Goal: Task Accomplishment & Management: Complete application form

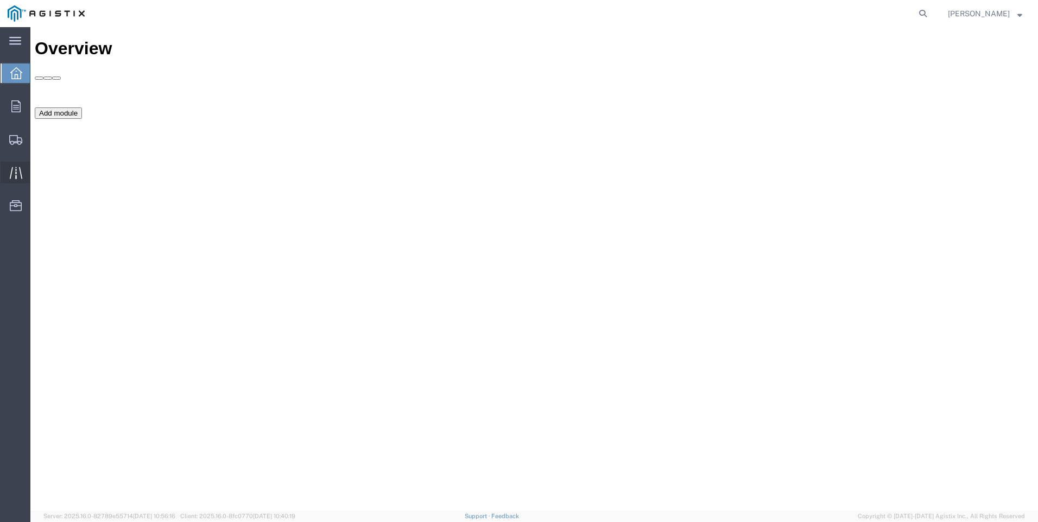
click at [16, 173] on icon at bounding box center [15, 173] width 12 height 12
click at [11, 171] on icon at bounding box center [16, 173] width 12 height 12
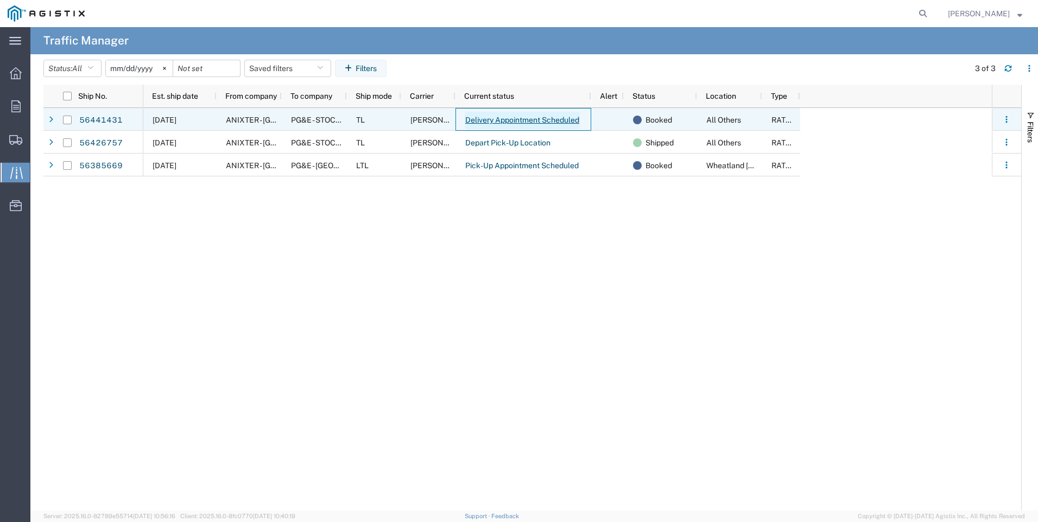
click at [490, 120] on link "Delivery Appointment Scheduled" at bounding box center [522, 120] width 115 height 17
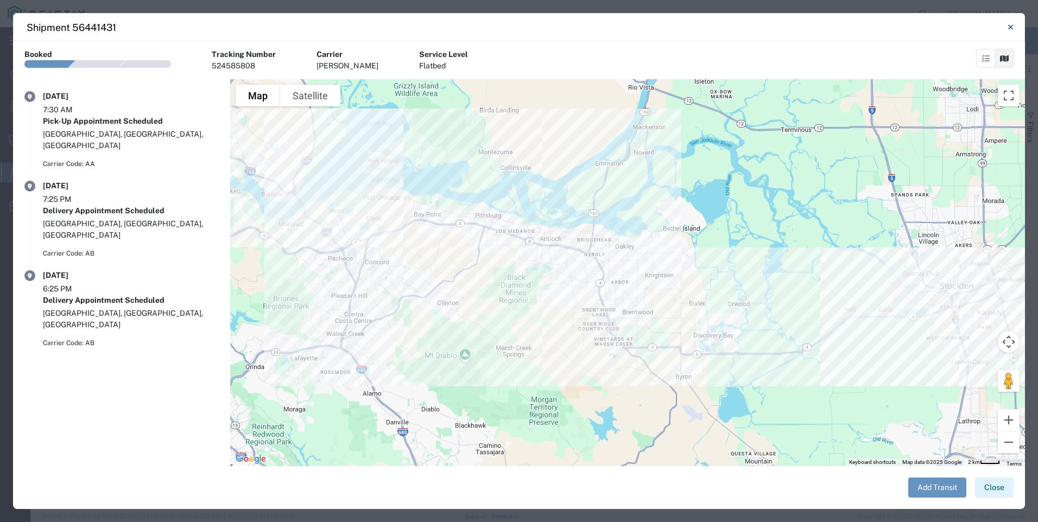
click at [998, 489] on button "Close" at bounding box center [994, 488] width 39 height 20
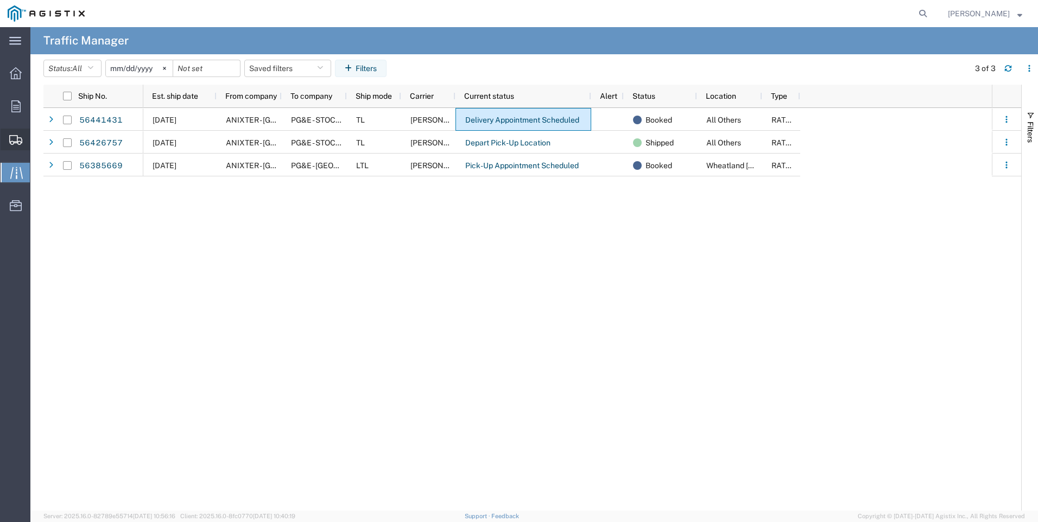
click at [10, 141] on icon at bounding box center [15, 140] width 13 height 10
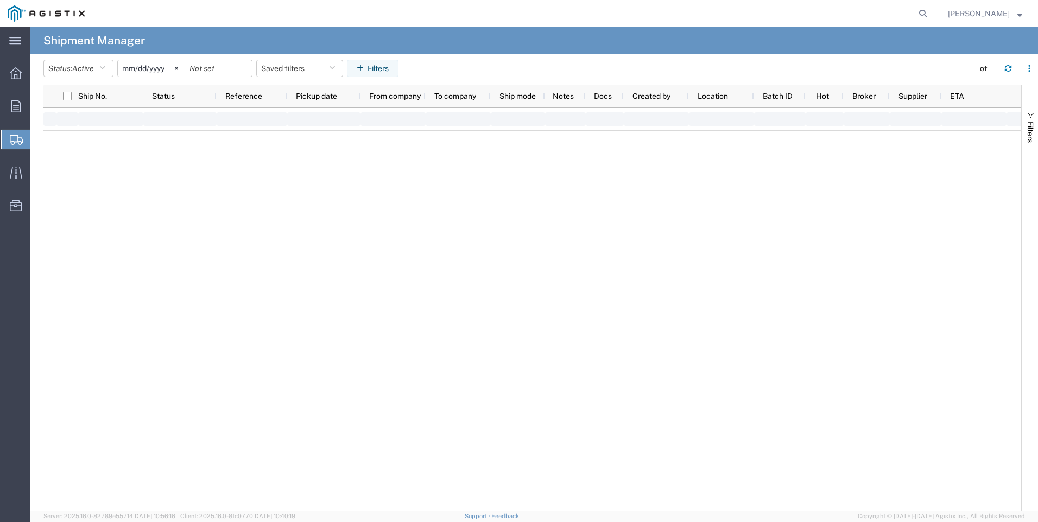
click at [65, 179] on div "main_menu Created with Sketch. Collapse Menu Overview Orders Shipments Shipment…" at bounding box center [519, 274] width 1038 height 495
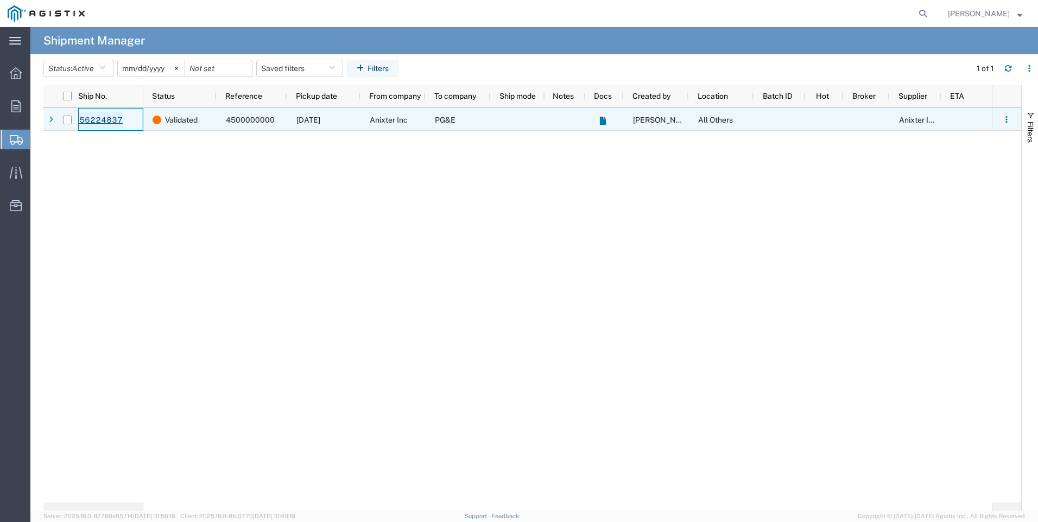
click at [105, 121] on link "56224837" at bounding box center [101, 120] width 45 height 17
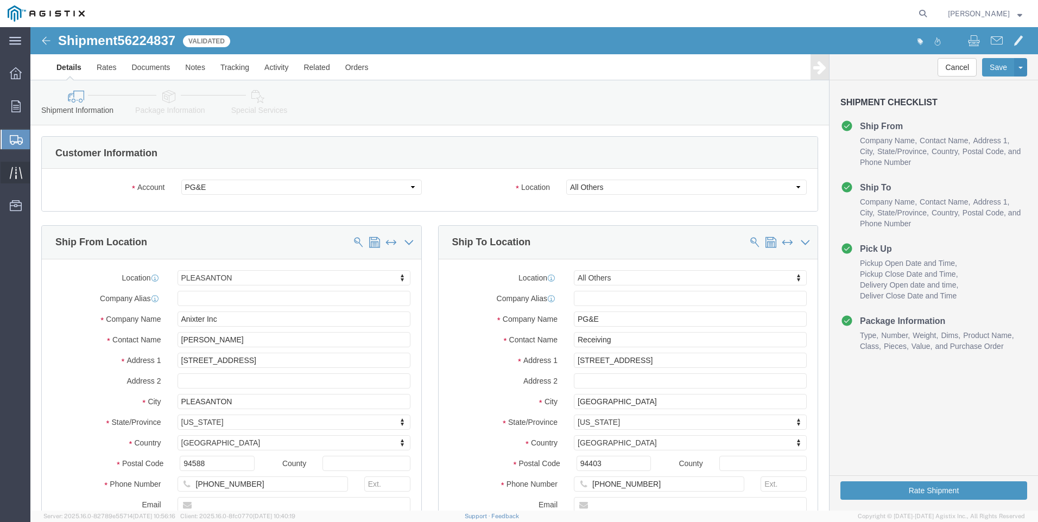
select select "21566"
select select "23082"
click at [10, 174] on icon at bounding box center [16, 173] width 12 height 12
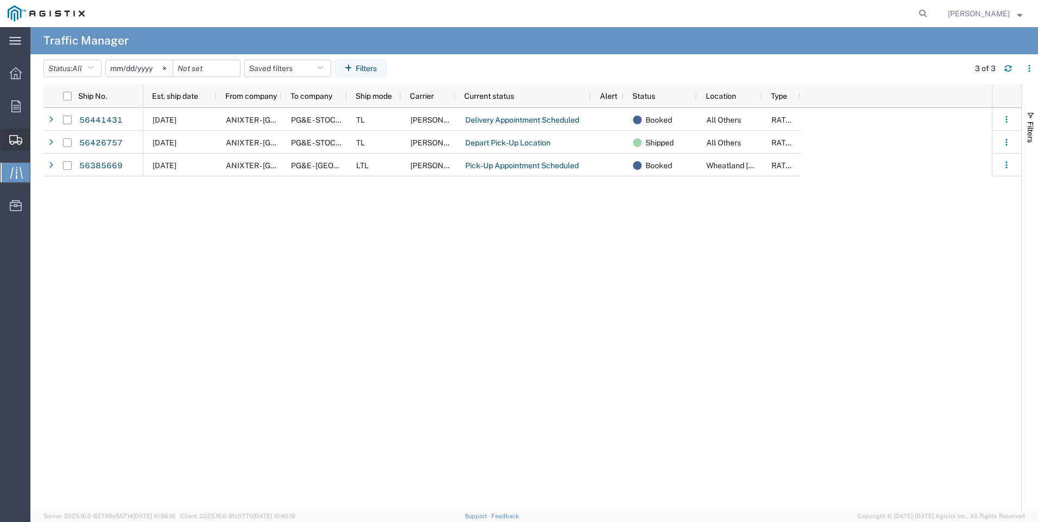
click at [15, 139] on icon at bounding box center [15, 140] width 13 height 10
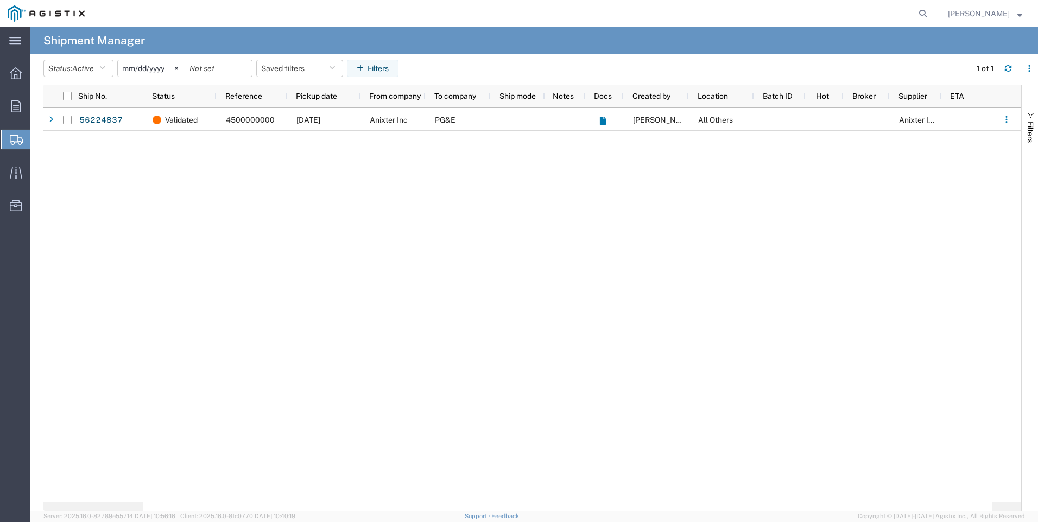
click at [0, 0] on span "Create Shipment" at bounding box center [0, 0] width 0 height 0
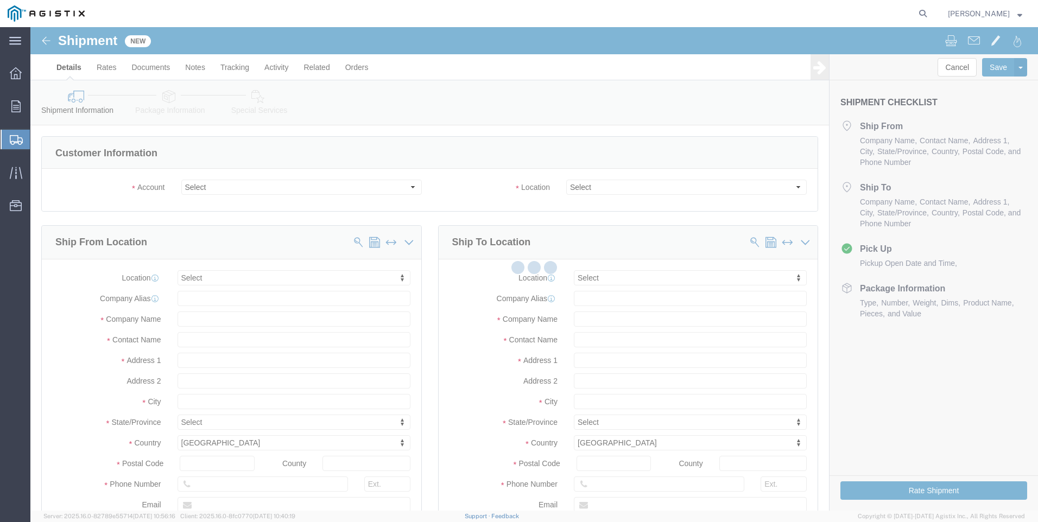
select select
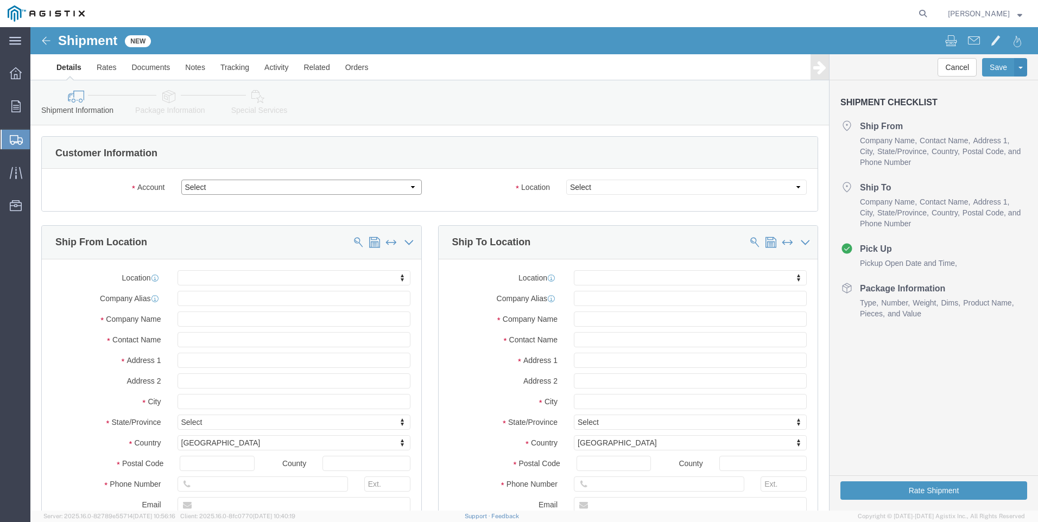
click select "Select Anixter Inc PG&E"
select select "9596"
click select "Select Anixter Inc PG&E"
select select
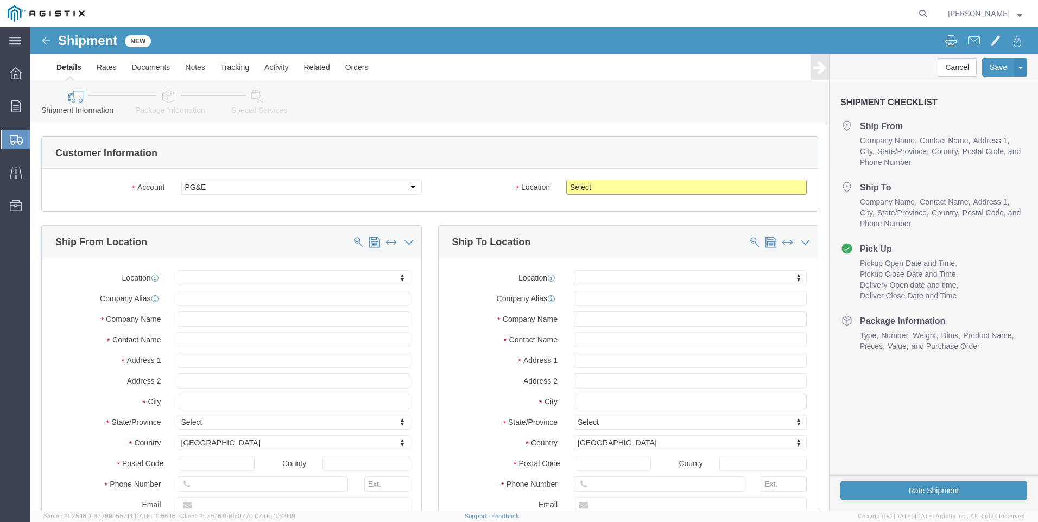
click select "Select All Others [GEOGRAPHIC_DATA] [GEOGRAPHIC_DATA] [GEOGRAPHIC_DATA] [GEOGRA…"
select select "23082"
click select "Select All Others [GEOGRAPHIC_DATA] [GEOGRAPHIC_DATA] [GEOGRAPHIC_DATA] [GEOGRA…"
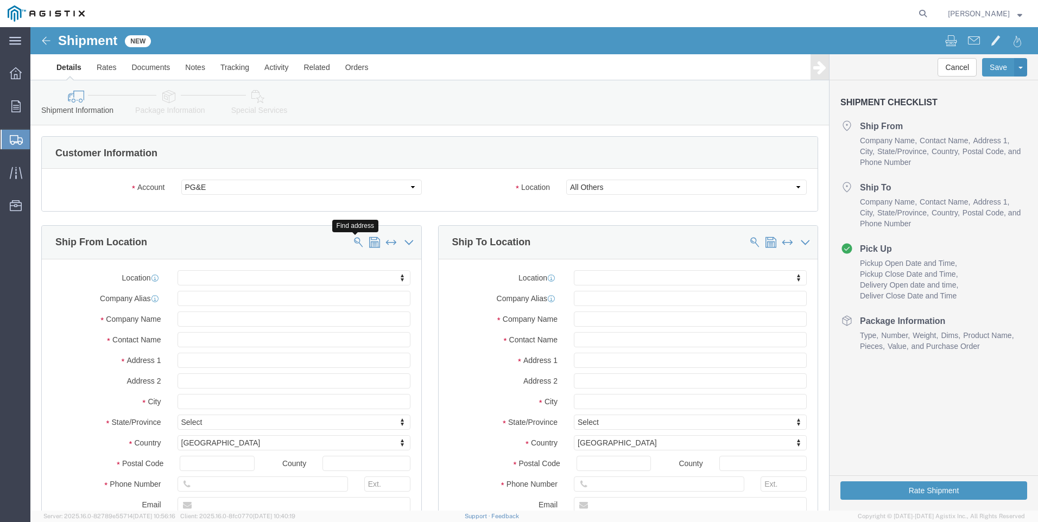
click span
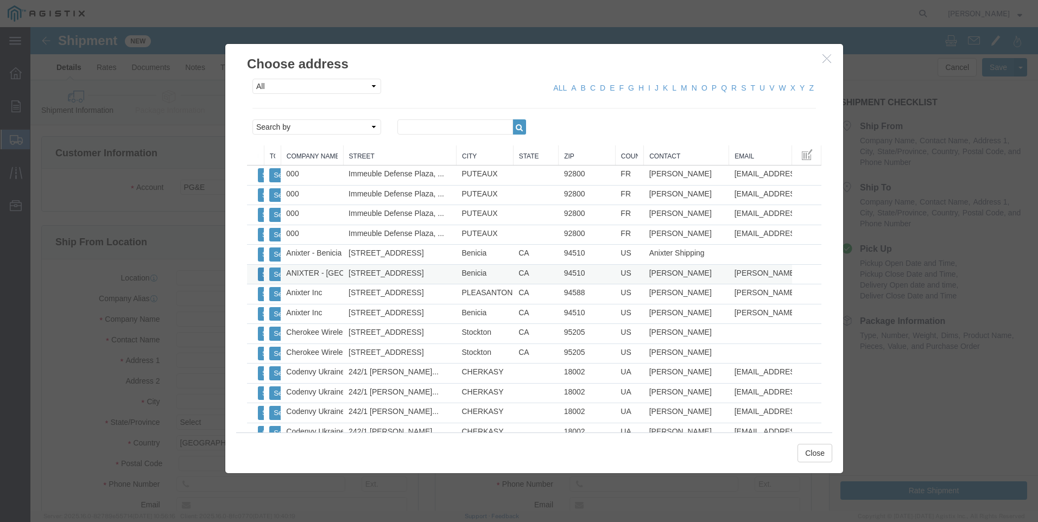
click button "Select"
select select "CA"
click button "Close"
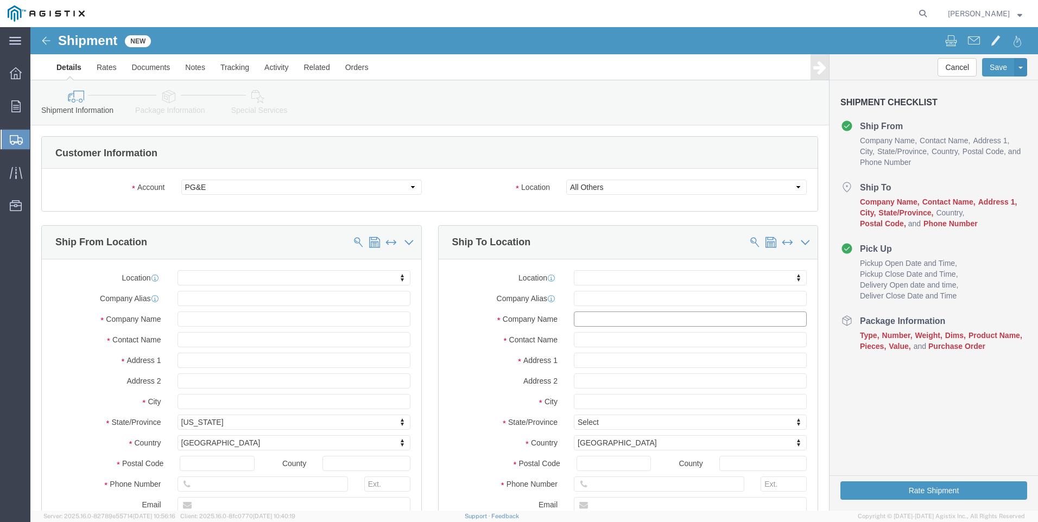
click input "text"
type input "STOCKTON"
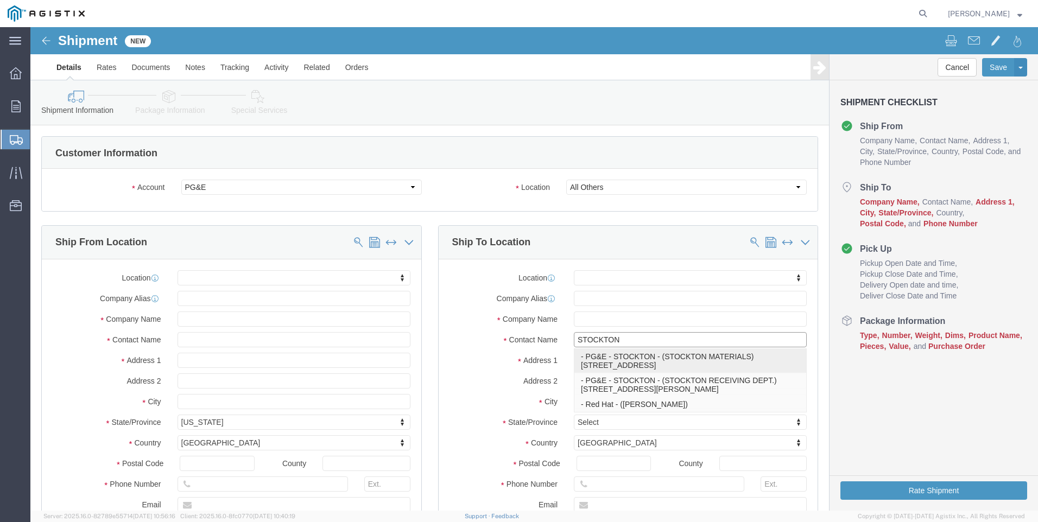
click p "- PG&E - STOCKTON - (STOCKTON MATERIALS) [STREET_ADDRESS]"
select select "CA"
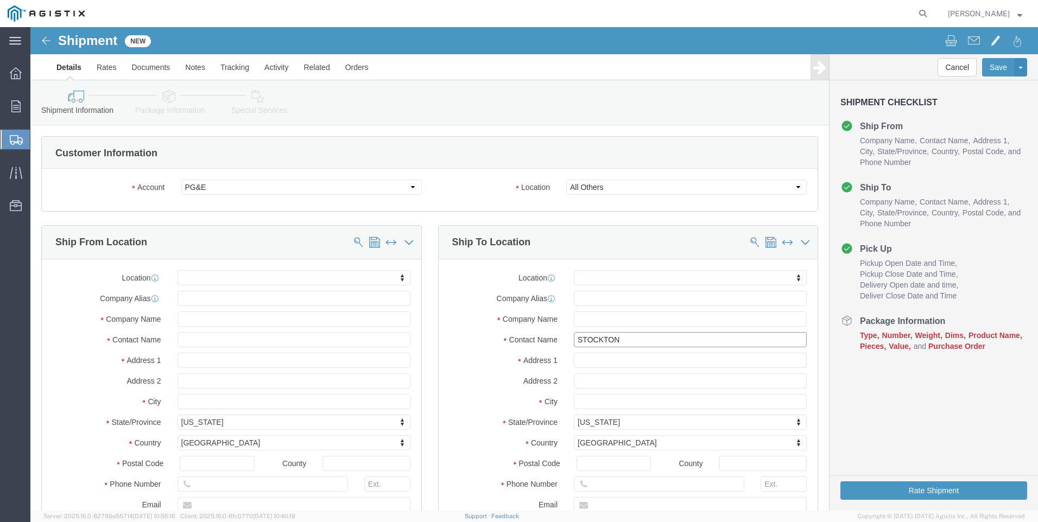
type input "STOCKTON MATERIALS"
click input "text"
type input "[PHONE_NUMBER]"
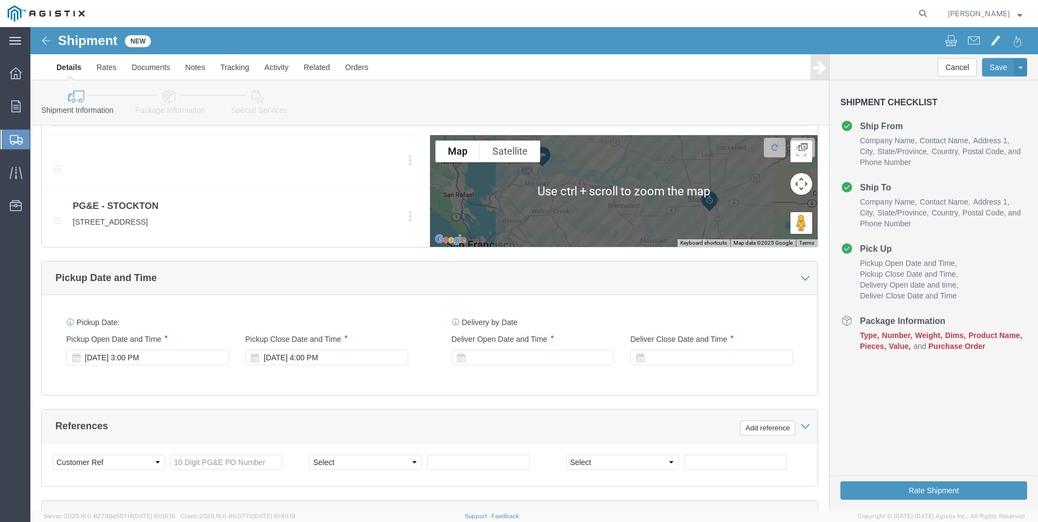
scroll to position [543, 0]
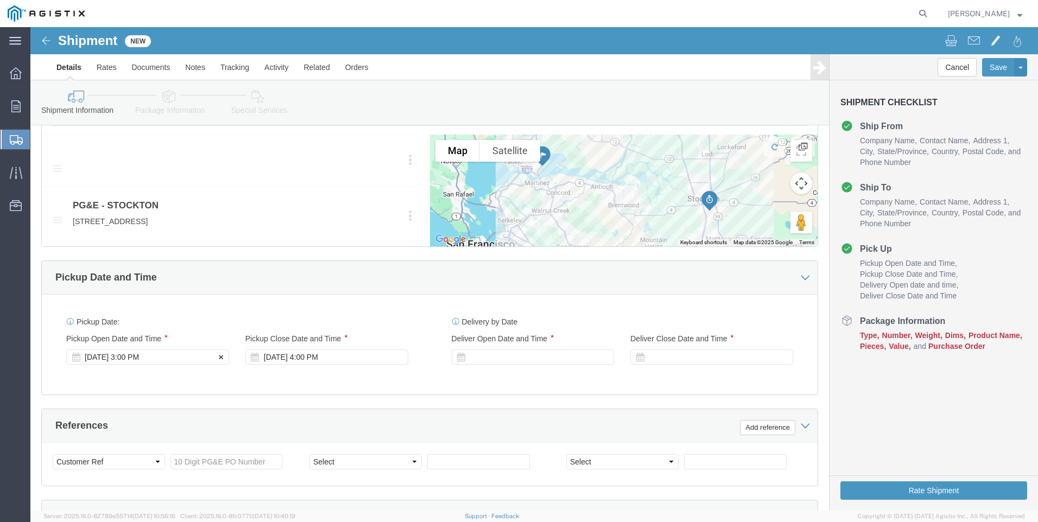
click div "[DATE] 3:00 PM"
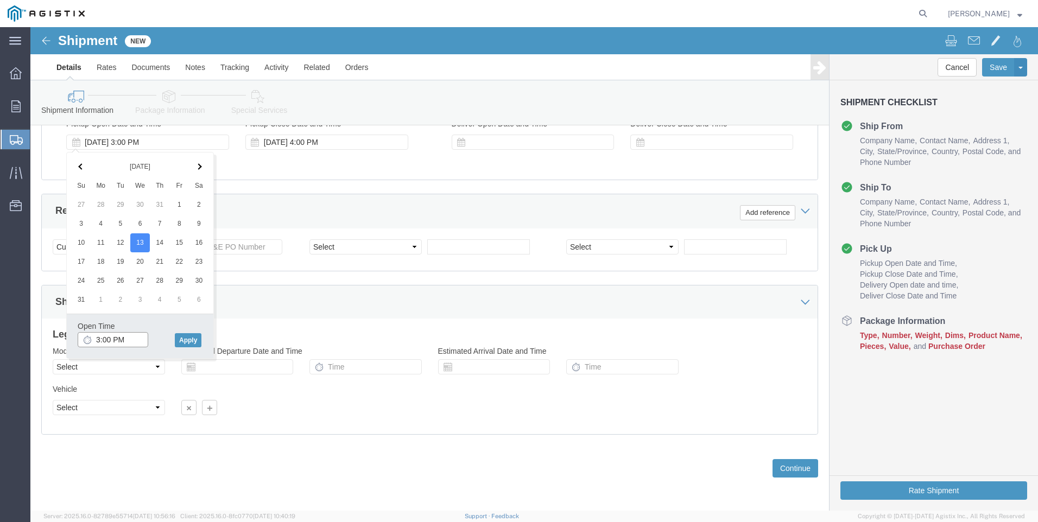
click input "3:00 PM"
type input "7:00 AM"
click button "Apply"
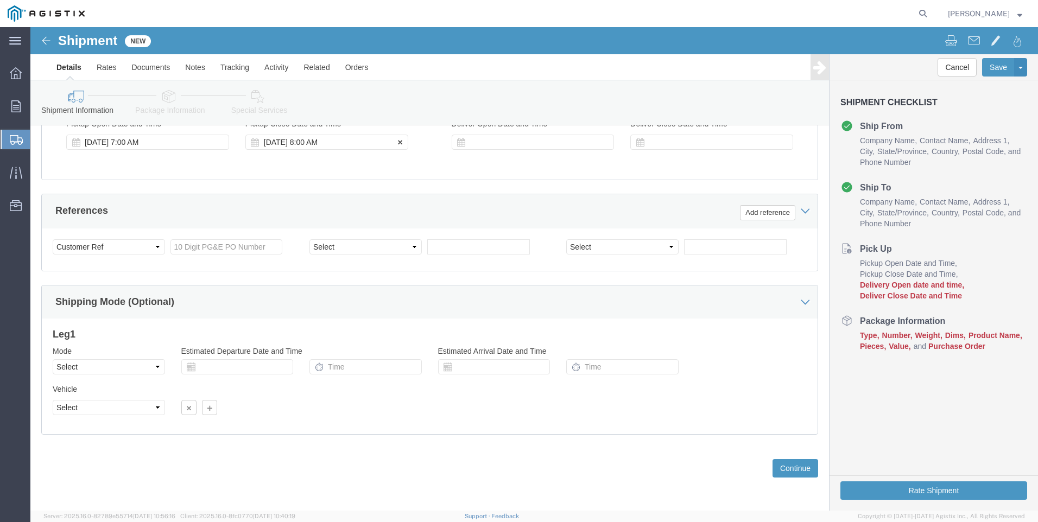
click div "[DATE] 8:00 AM"
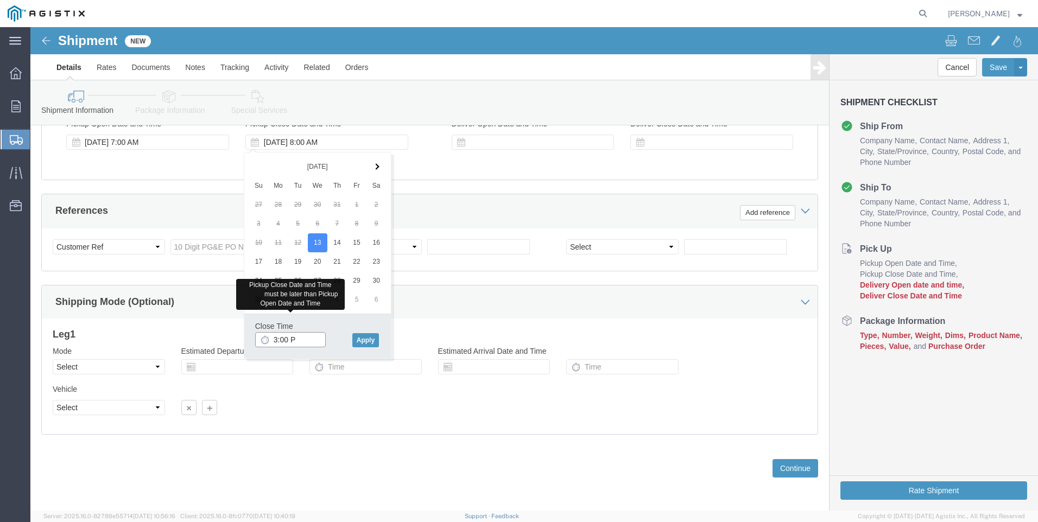
type input "3:00 P"
type input "3:00 PM"
click button "Apply"
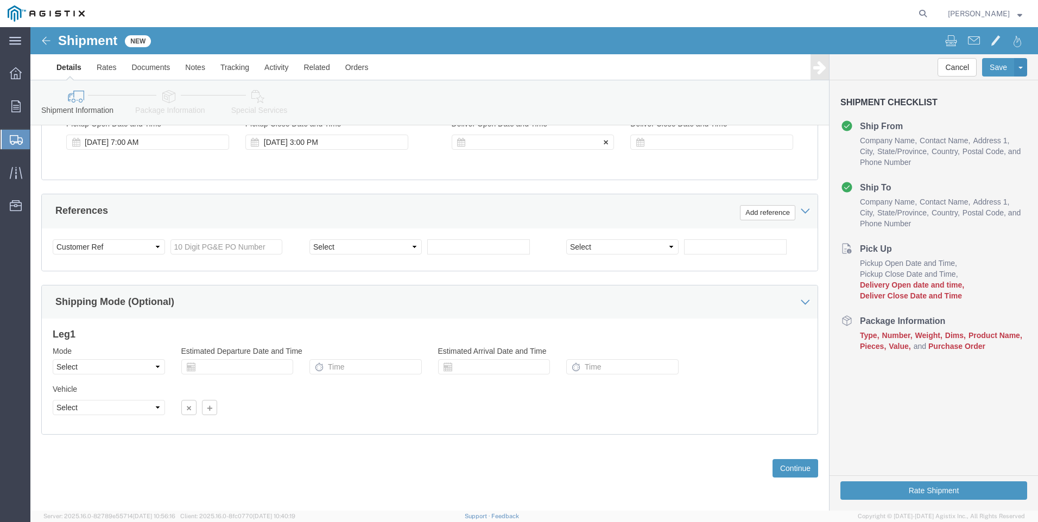
click div
click input "4:00 PM"
type input "6:00 AM"
click button "Apply"
click div
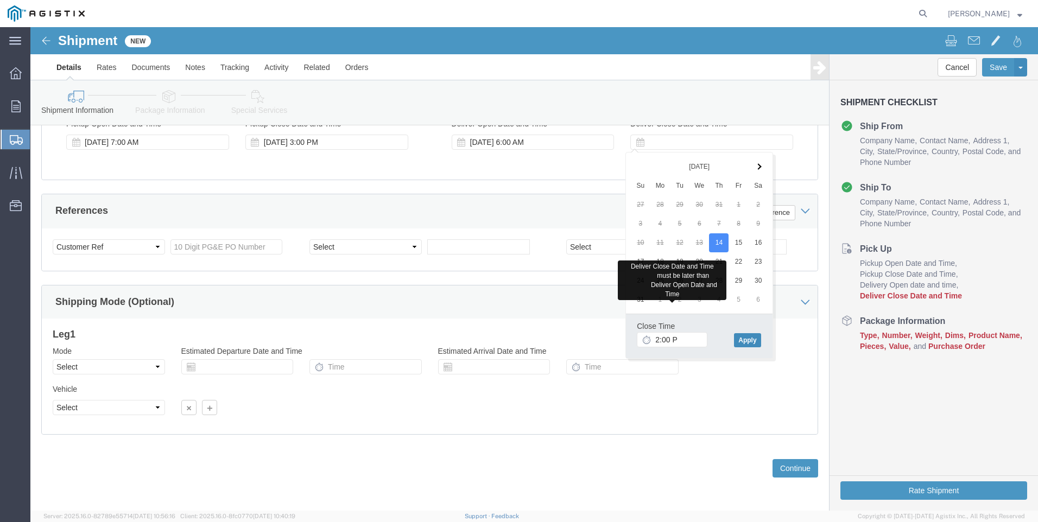
type input "2:00 PM"
click button "Apply"
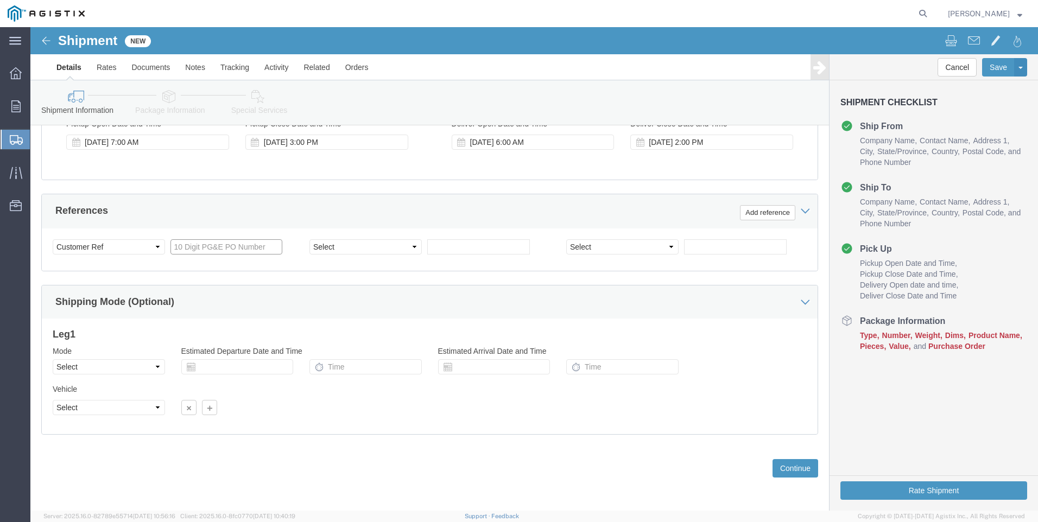
click input "text"
type input "3501401027"
click button "Continue"
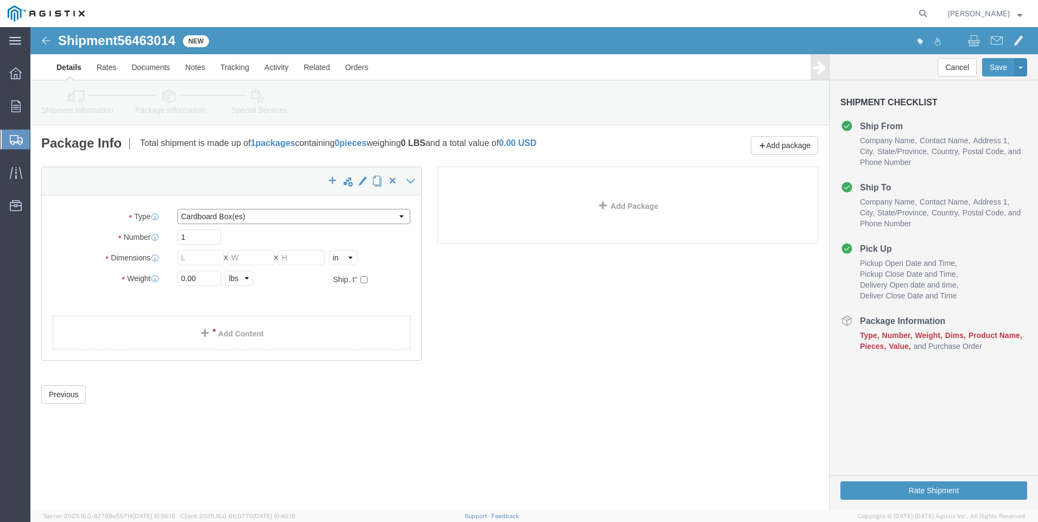
click select "Select Bulk Bundle(s) Cardboard Box(es) Carton(s) Crate(s) Drum(s) (Fiberboard)…"
select select "POST"
click select "Select Bulk Bundle(s) Cardboard Box(es) Carton(s) Crate(s) Drum(s) (Fiberboard)…"
drag, startPoint x: 151, startPoint y: 206, endPoint x: 168, endPoint y: 217, distance: 20.0
click input "text"
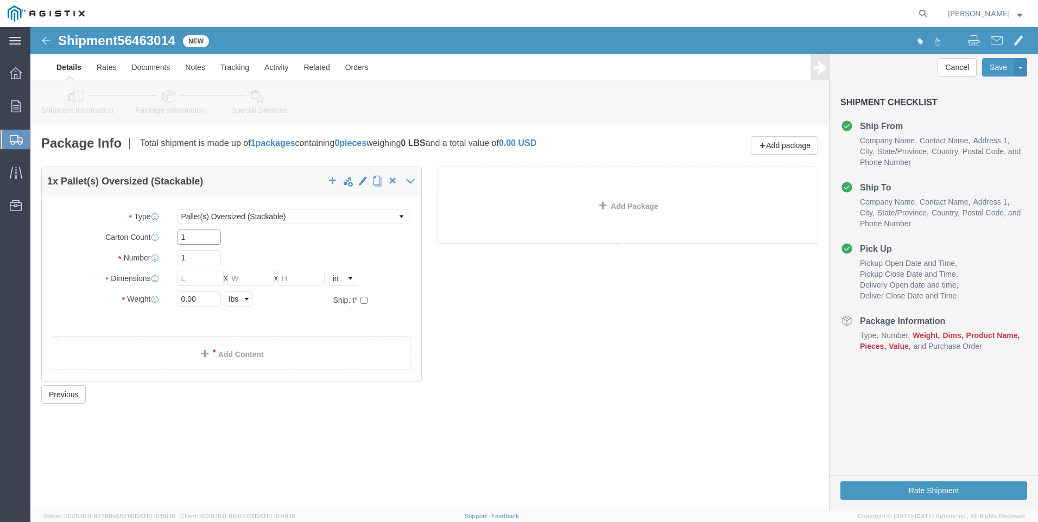
type input "1"
type input "8"
type input "124"
type input "56"
type input "48"
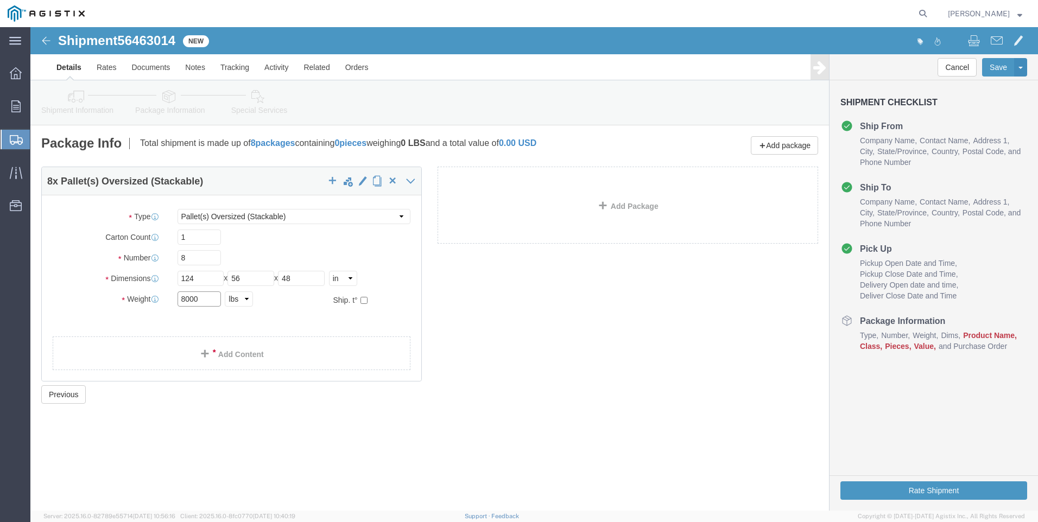
type input "8000"
click link "Add Content"
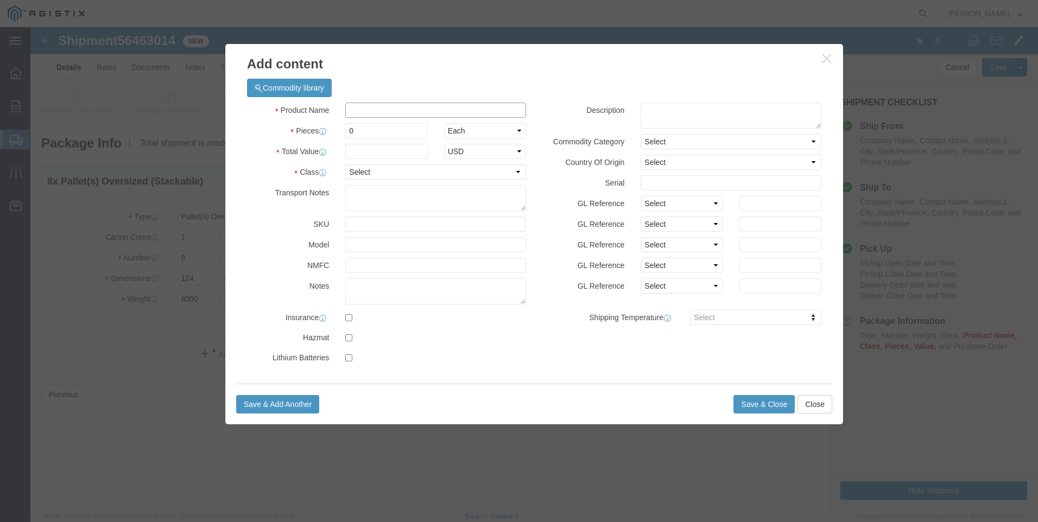
click input "text"
type input "M343981-R"
type input "8"
type input "195000"
select select "USD"
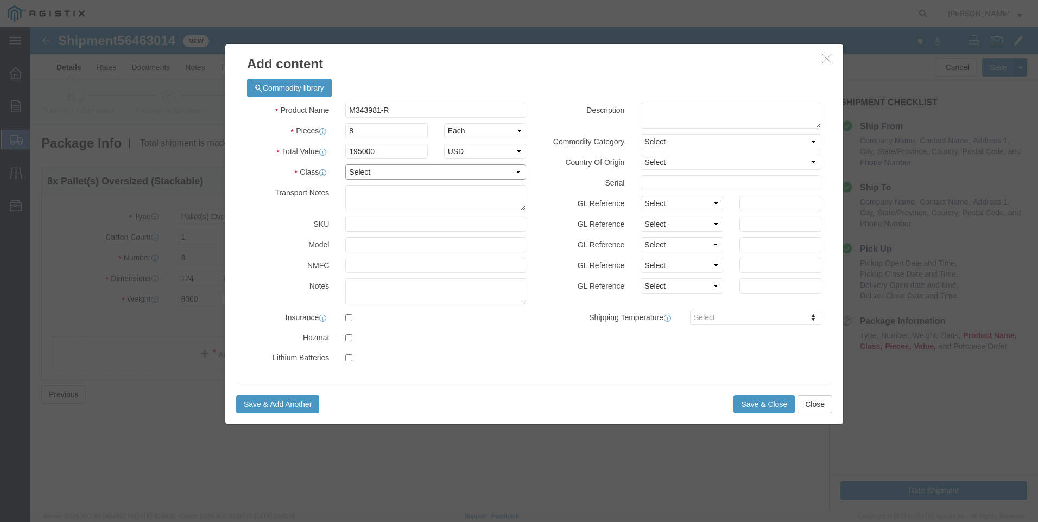
select select "70"
type textarea "MUST BE A FLATBED"
click textarea
type textarea "VIPERS, RE-WORKED"
click button "Save & Close"
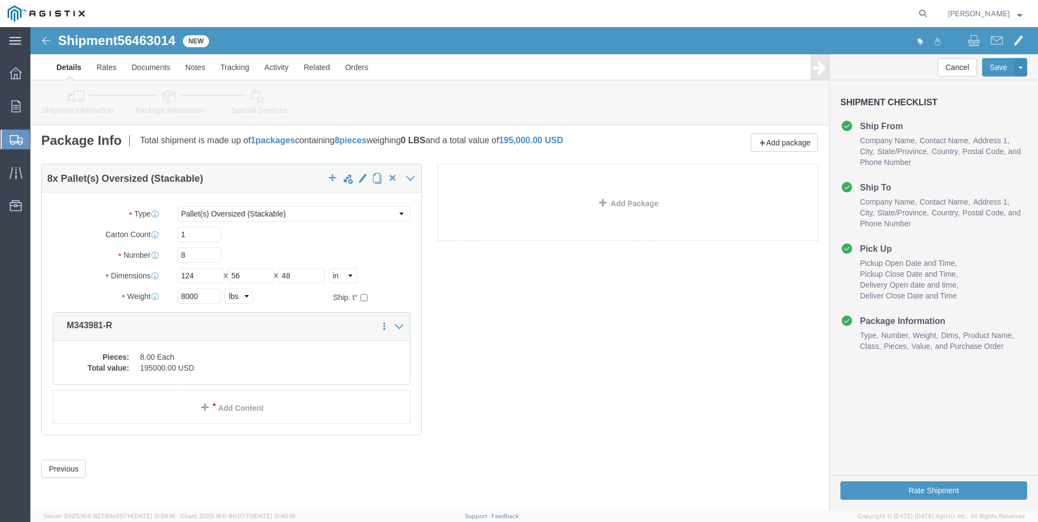
scroll to position [3, 0]
click button "Rate Shipment"
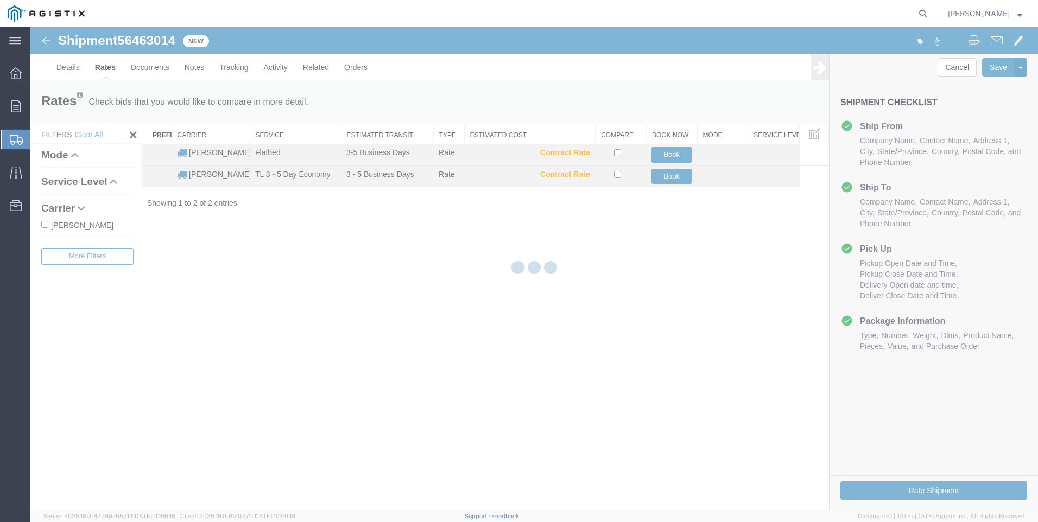
scroll to position [0, 0]
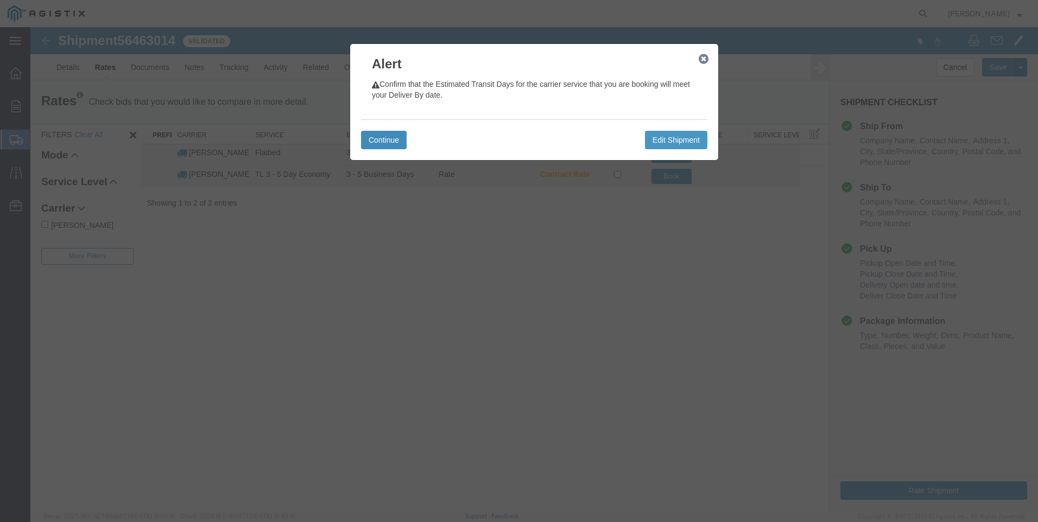
click at [386, 141] on button "Continue" at bounding box center [384, 140] width 46 height 18
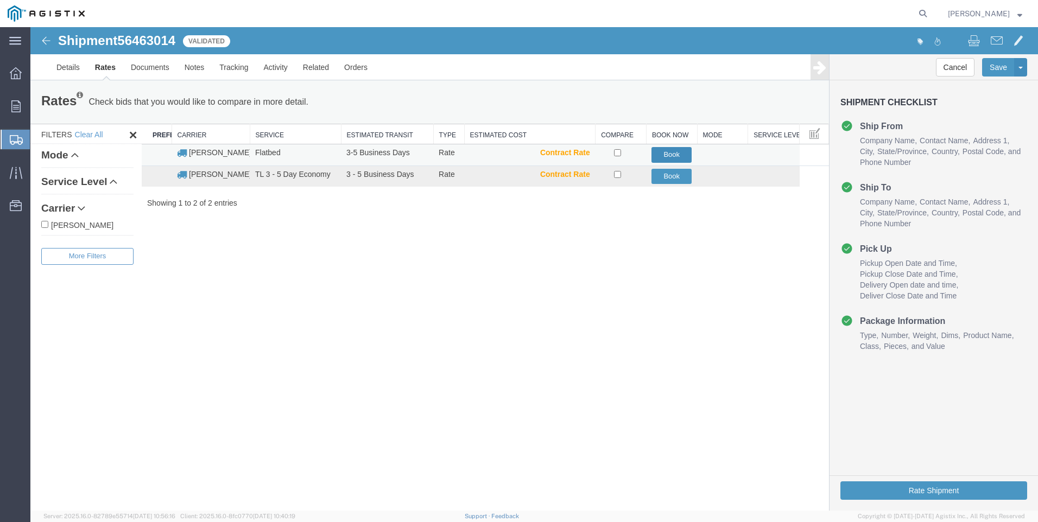
click at [666, 155] on button "Book" at bounding box center [671, 155] width 40 height 16
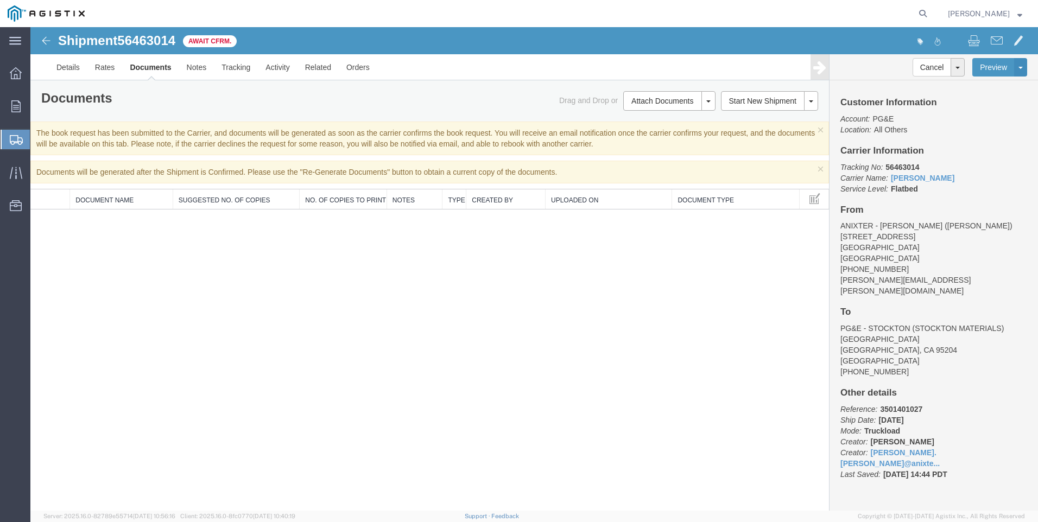
click at [0, 0] on span "Create Shipment" at bounding box center [0, 0] width 0 height 0
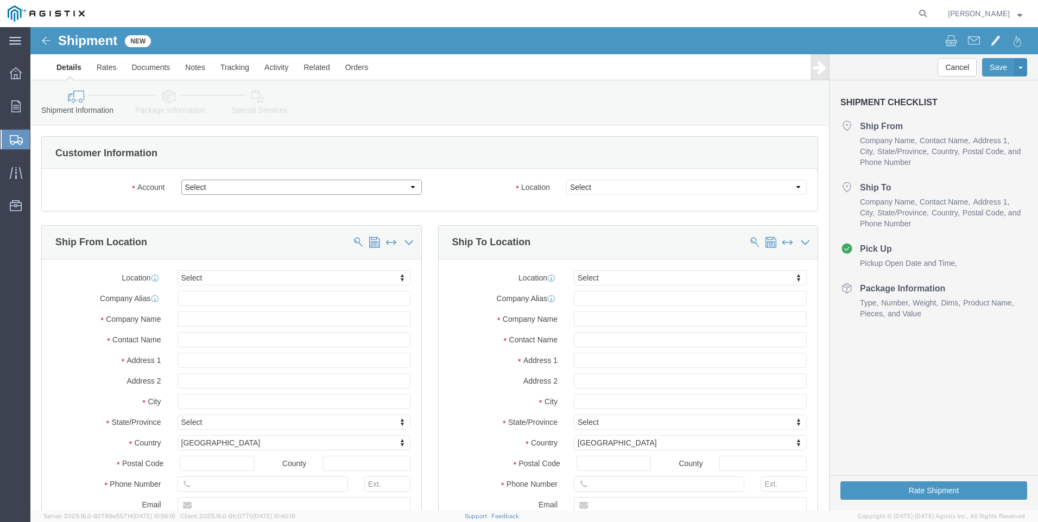
click select "Select Anixter Inc PG&E"
select select "9596"
click select "Select Anixter Inc PG&E"
select select
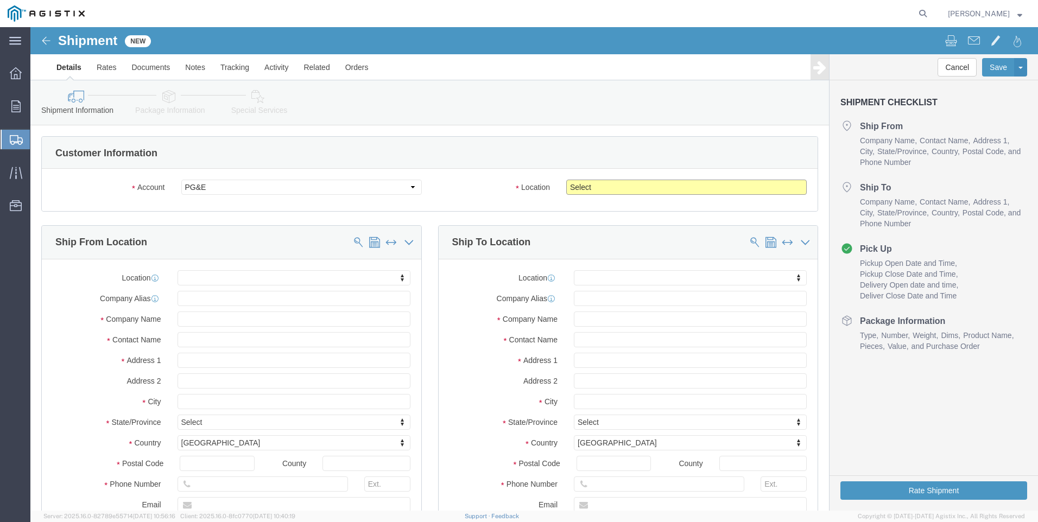
select select "19996"
click select "Select All Others [GEOGRAPHIC_DATA] [GEOGRAPHIC_DATA] [GEOGRAPHIC_DATA] [GEOGRA…"
click span
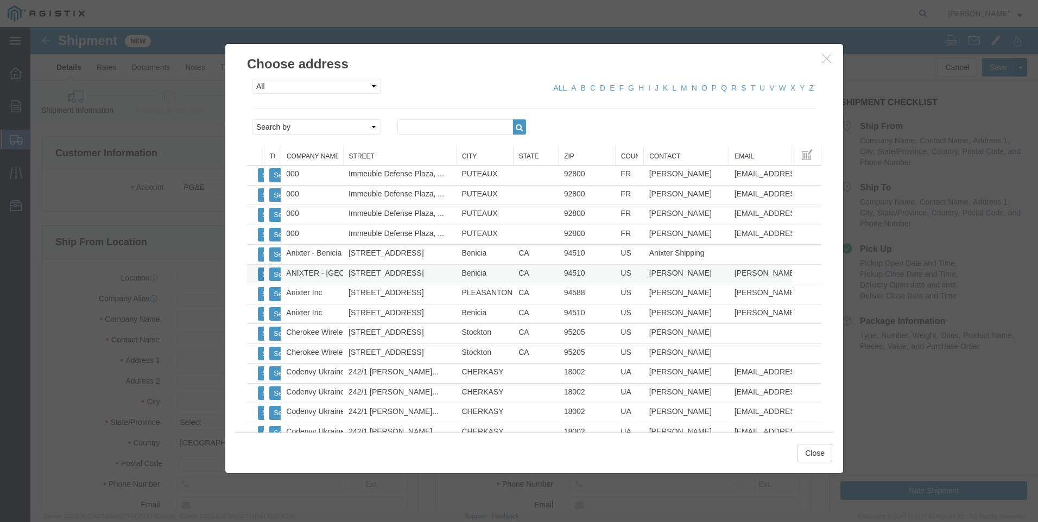
click button "Select"
select select "CA"
click button "Close"
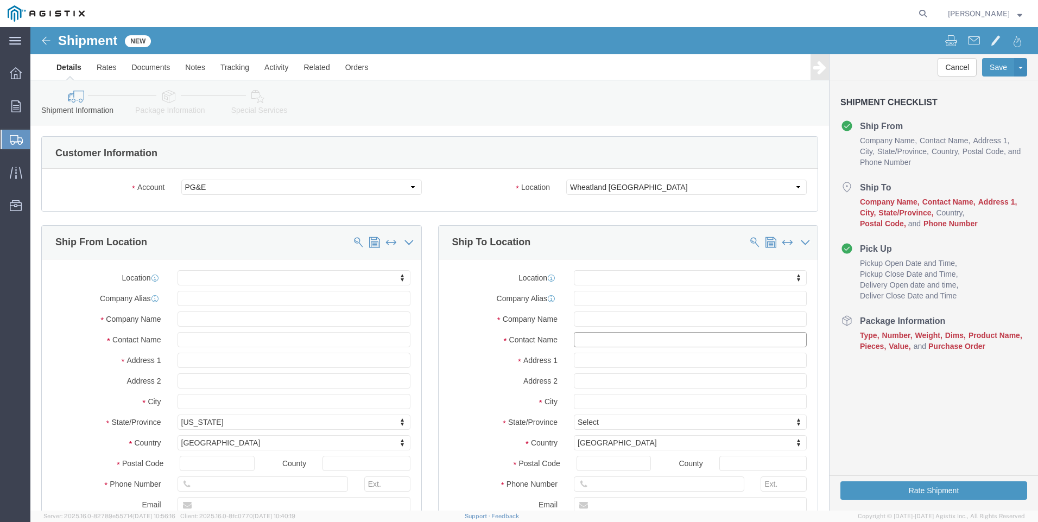
drag, startPoint x: 550, startPoint y: 314, endPoint x: 562, endPoint y: 317, distance: 12.8
click input "text"
type input "Wheatland"
click p "- PG&E - [GEOGRAPHIC_DATA] - (WHEATLAND RECEIVING) [STREET_ADDRESS]"
select select "CA"
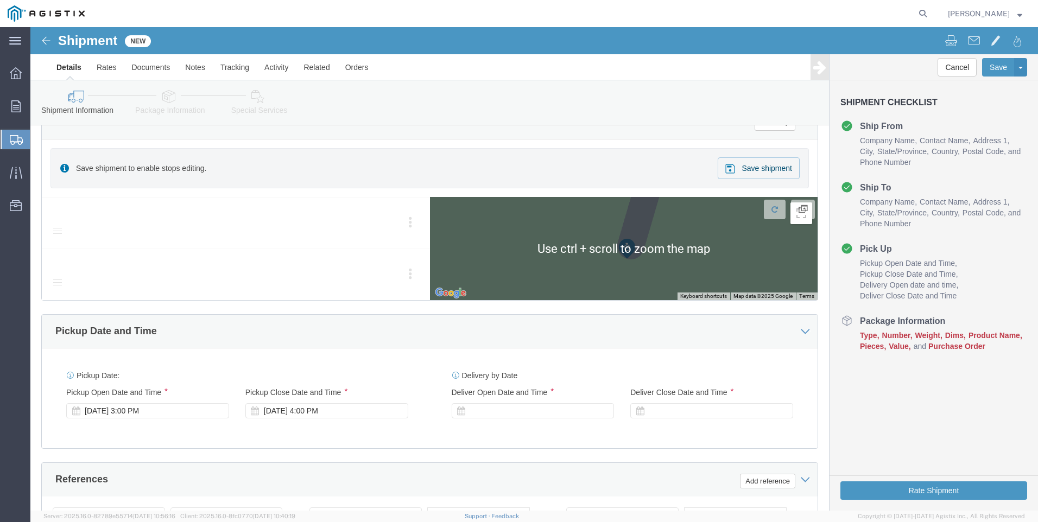
scroll to position [543, 0]
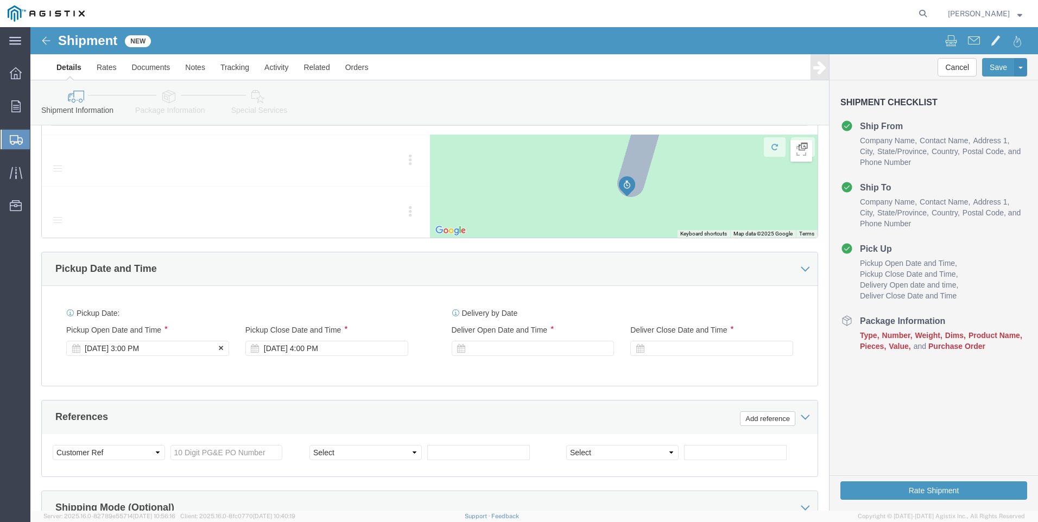
type input "WHEATLAND RECEIVING"
click div "Pickup Start Date Pickup Start Time Pickup Open Date and Time [DATE] 3:00 PM"
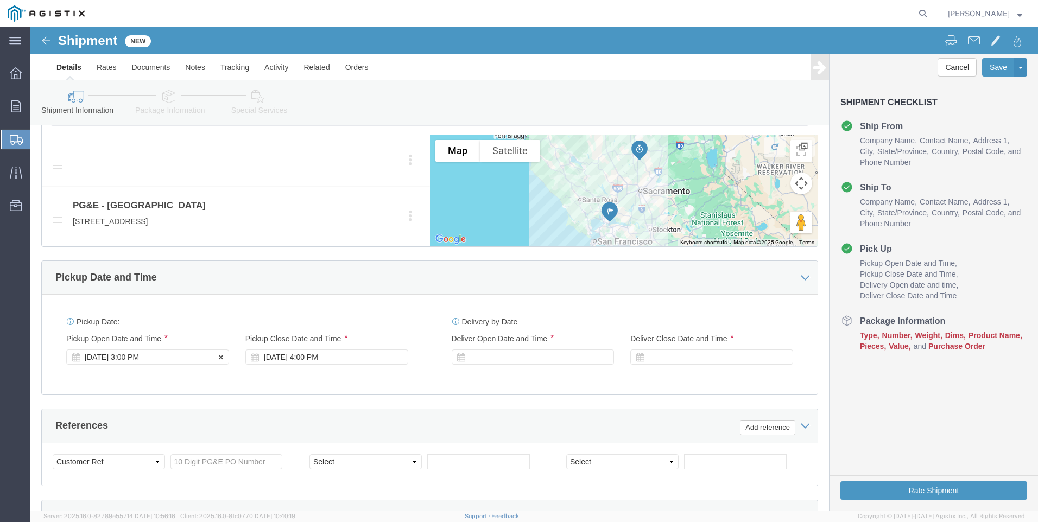
click div "[DATE] 3:00 PM"
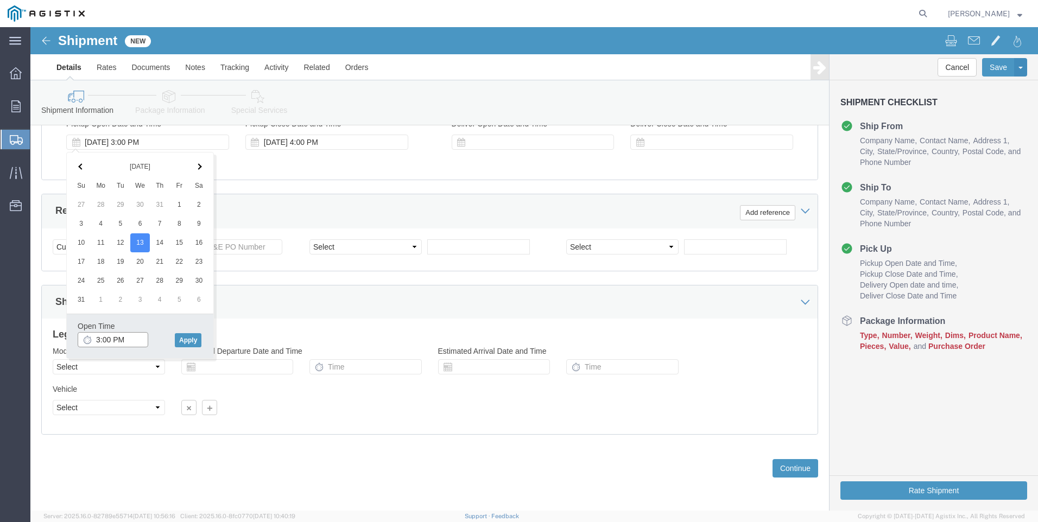
click input "3:00 PM"
type input "7:00 AM"
click button "Apply"
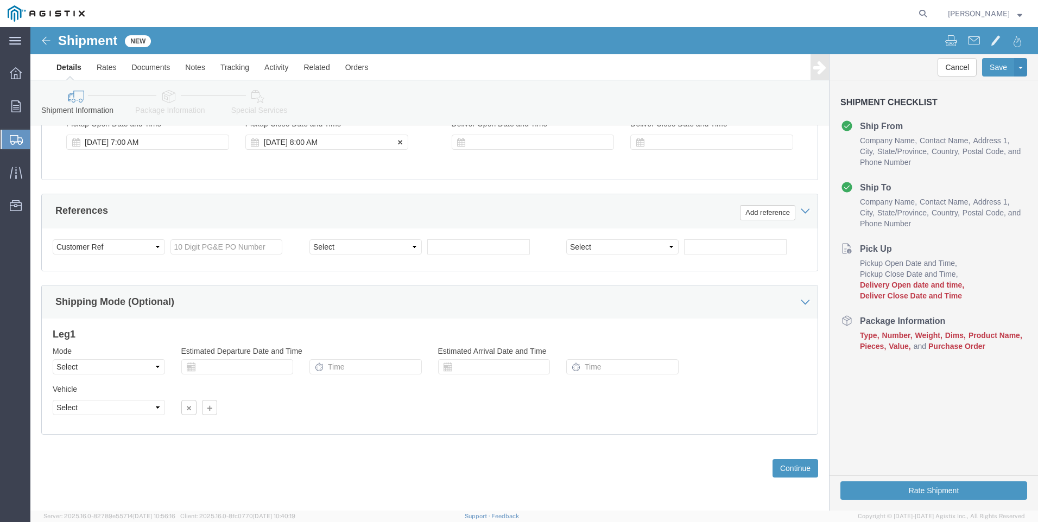
click div "[DATE] 8:00 AM"
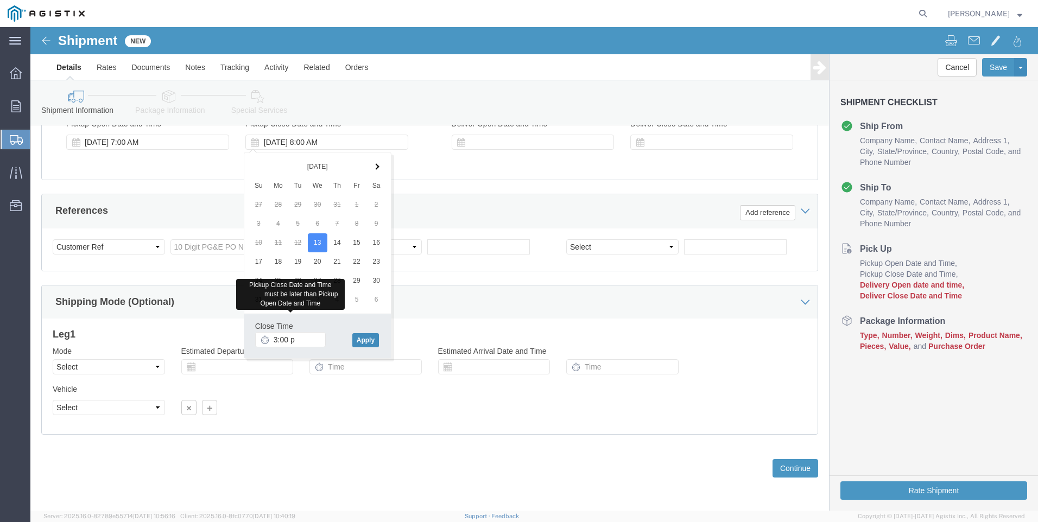
type input "3:00 PM"
click button "Apply"
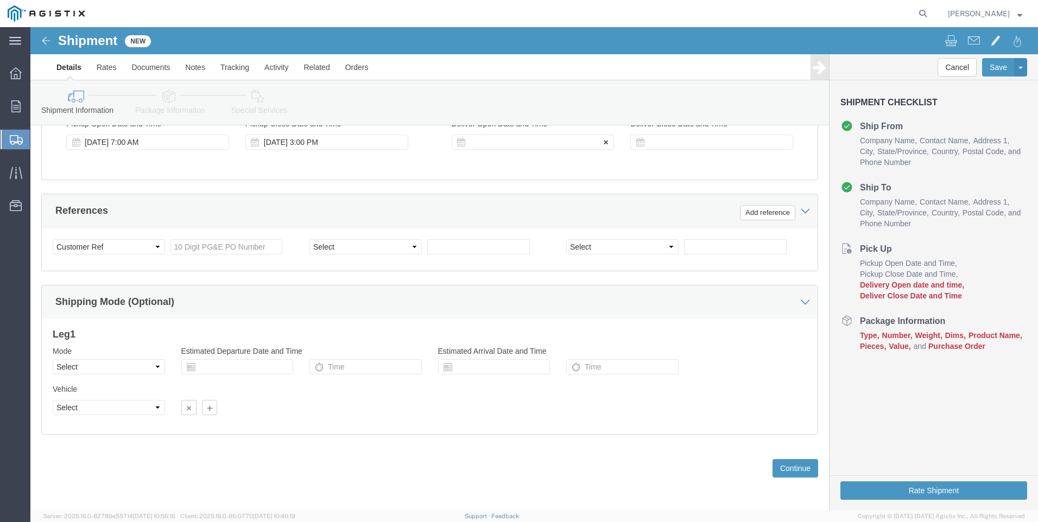
click div
drag, startPoint x: 450, startPoint y: 313, endPoint x: 470, endPoint y: 311, distance: 19.7
click input "4:00 PM"
type input "6:00 AM"
click button "Apply"
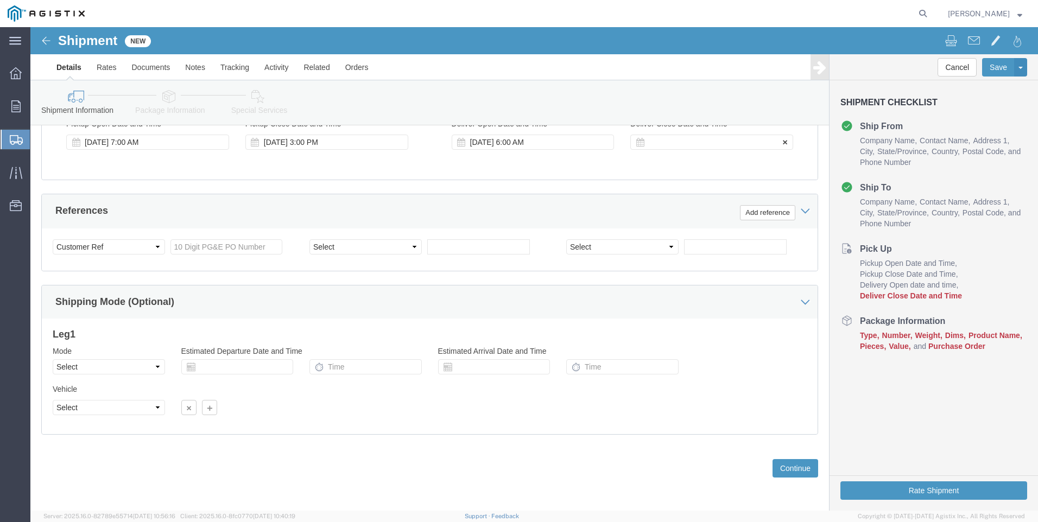
click div
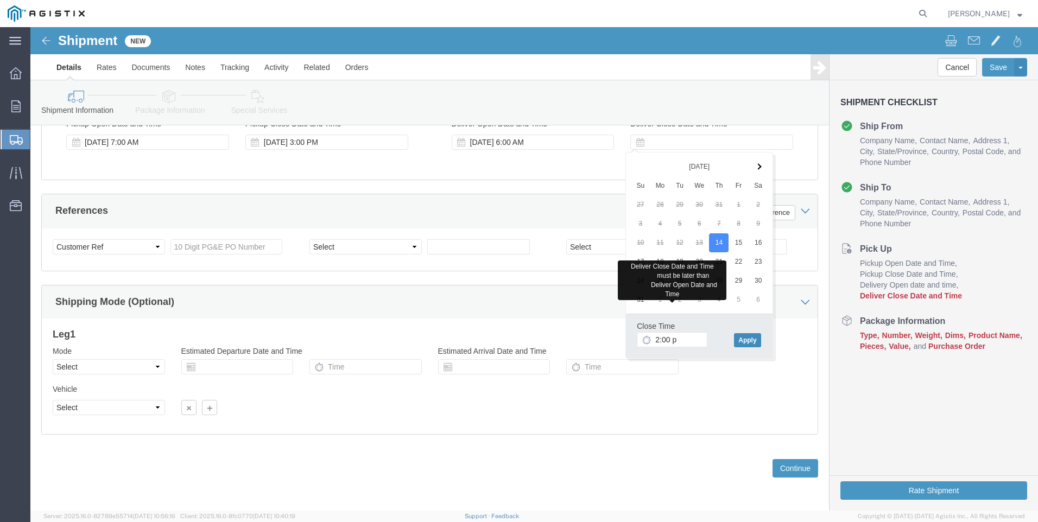
type input "2:00 PM"
click button "Apply"
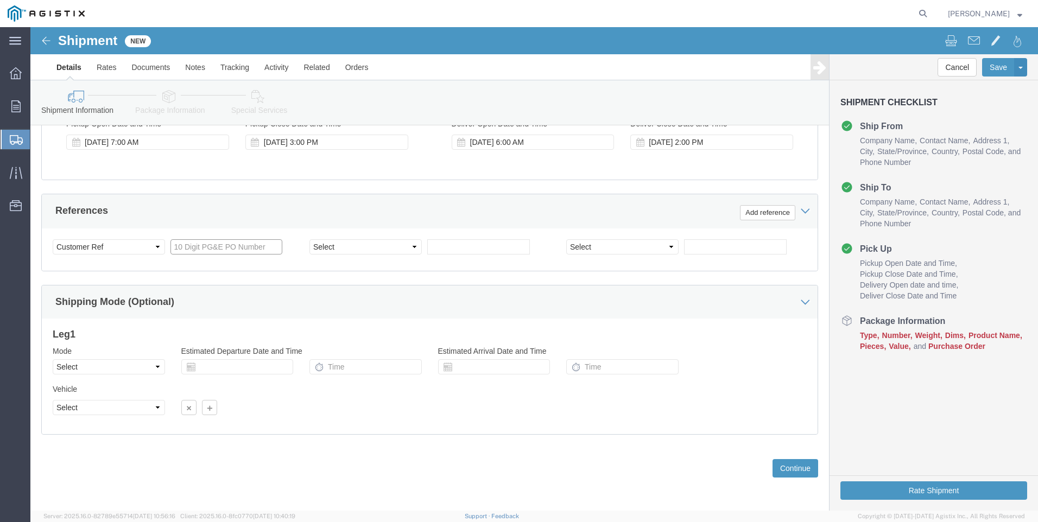
click input "text"
click input "3501"
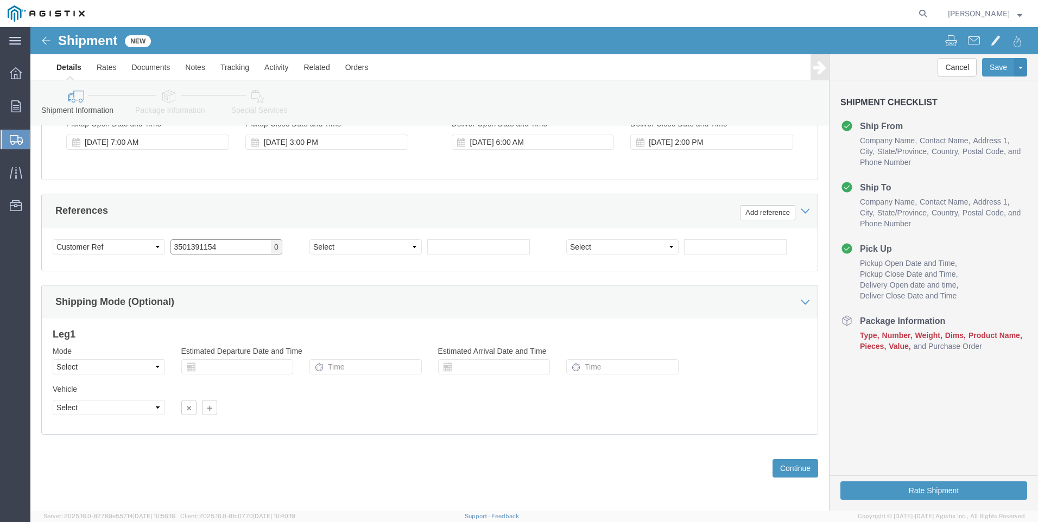
type input "3501391154"
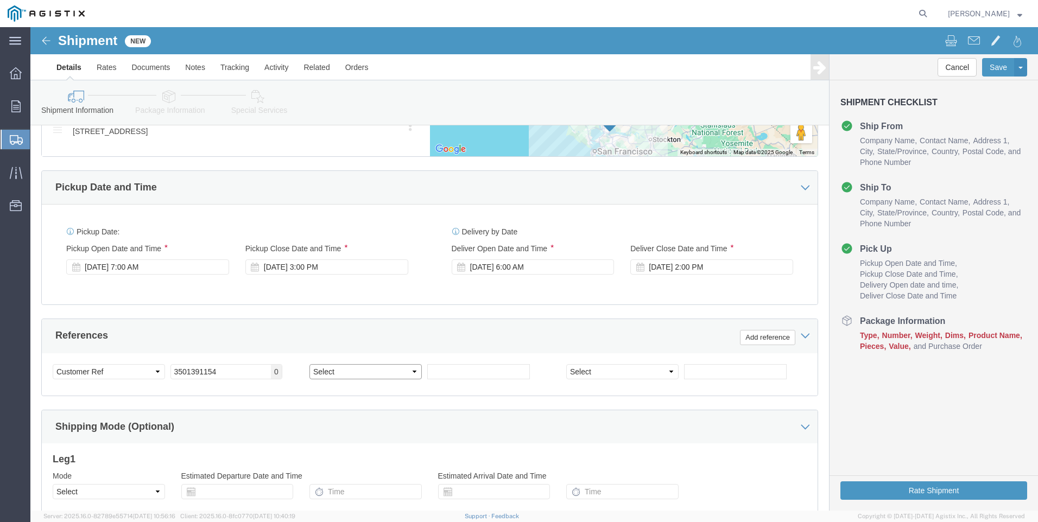
scroll to position [649, 0]
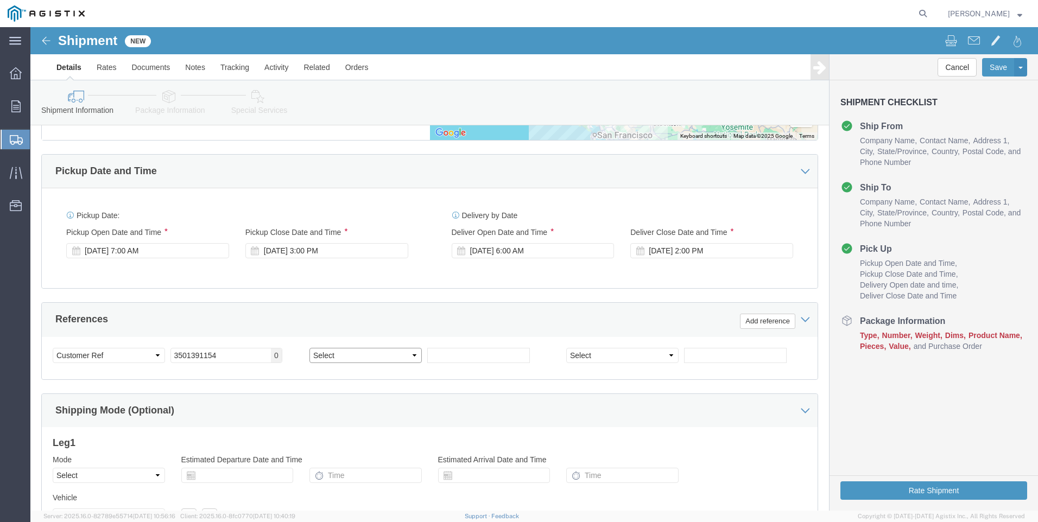
click select "Select Account Type Activity ID Airline Appointment Number ASN Batch Request # …"
select select "PURCHORD"
click select "Select Account Type Activity ID Airline Appointment Number ASN Batch Request # …"
click input "text"
type input "6"
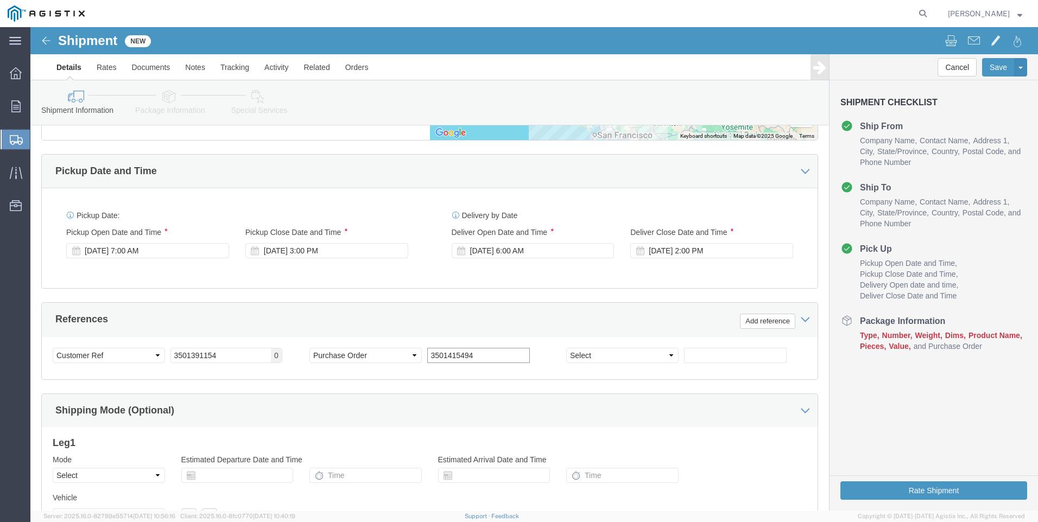
type input "3501415494"
select select "PURCHORD"
type input "3501414357"
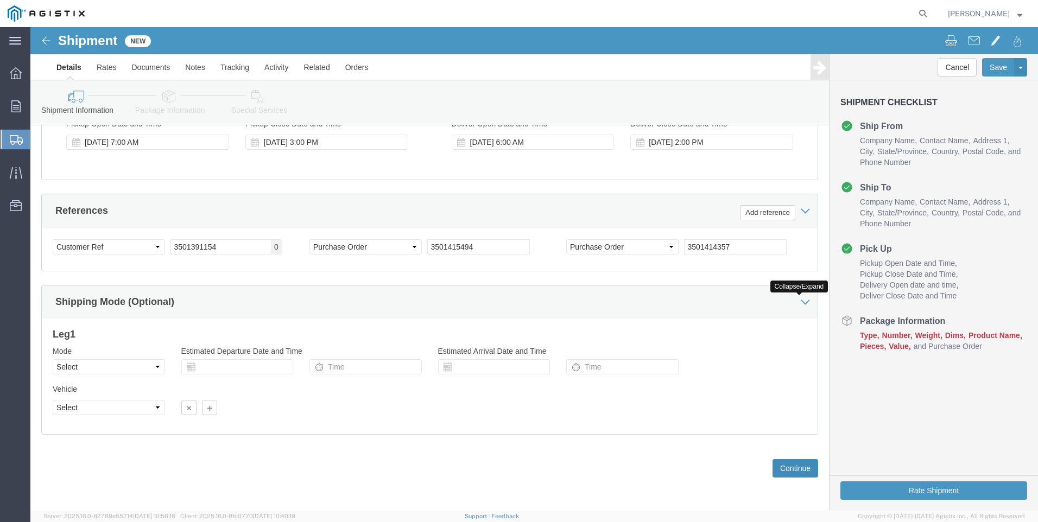
click button "Continue"
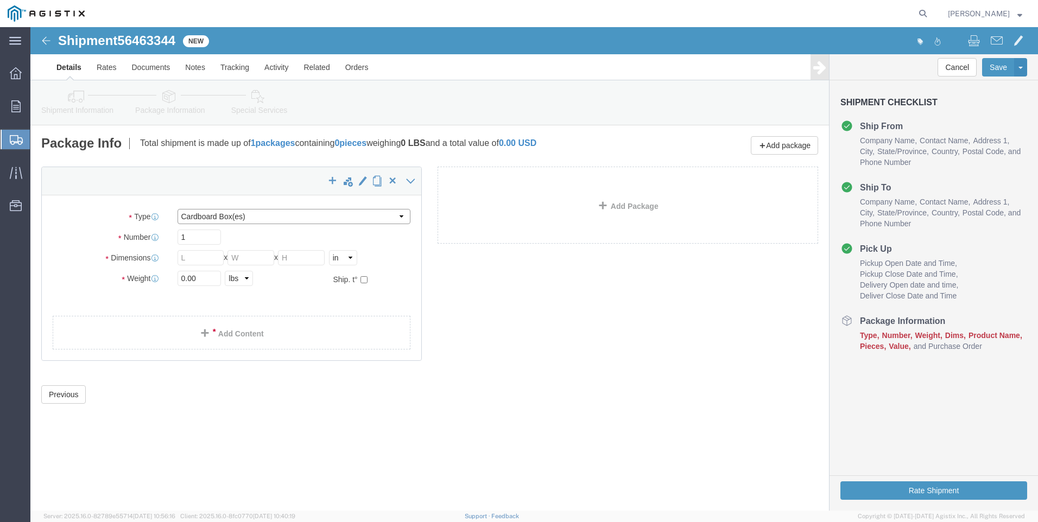
click select "Select Bulk Bundle(s) Cardboard Box(es) Carton(s) Crate(s) Drum(s) (Fiberboard)…"
select select "POST"
click select "Select Bulk Bundle(s) Cardboard Box(es) Carton(s) Crate(s) Drum(s) (Fiberboard)…"
click input "text"
type input "1"
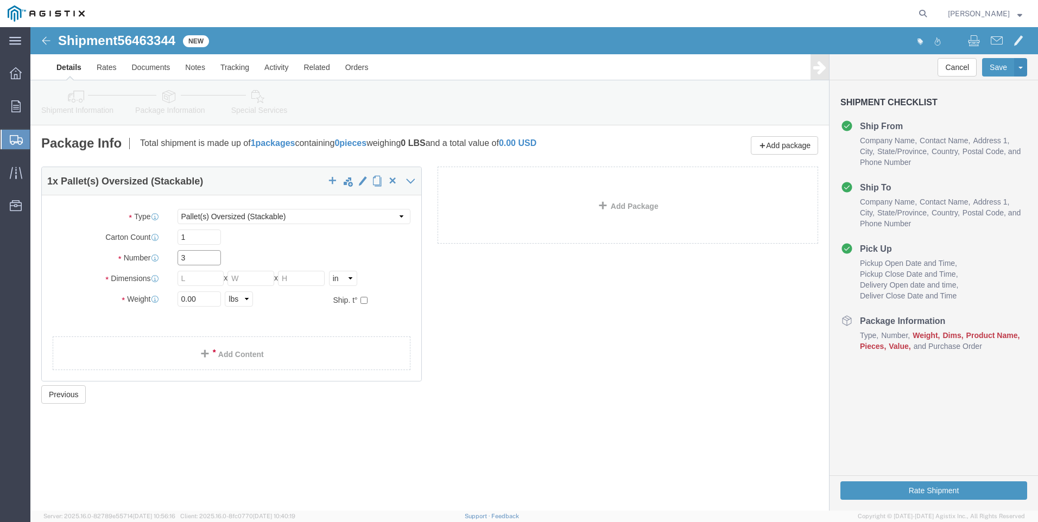
type input "3"
type input "100"
type input "48"
type input "49"
click input "48"
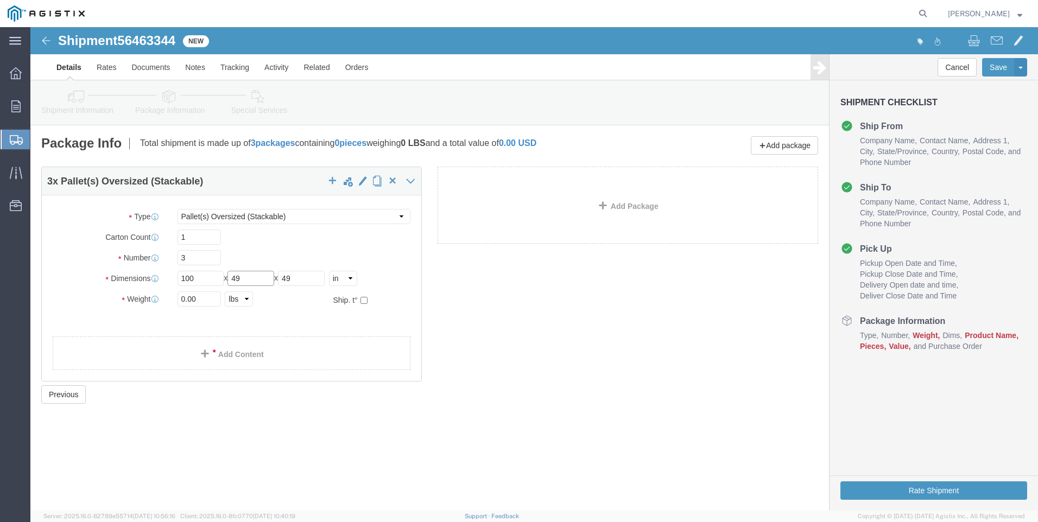
type input "49"
drag, startPoint x: 153, startPoint y: 272, endPoint x: 140, endPoint y: 269, distance: 13.3
click div "0.00 Select kgs lbs"
type input "3000.00"
click link "Add Content"
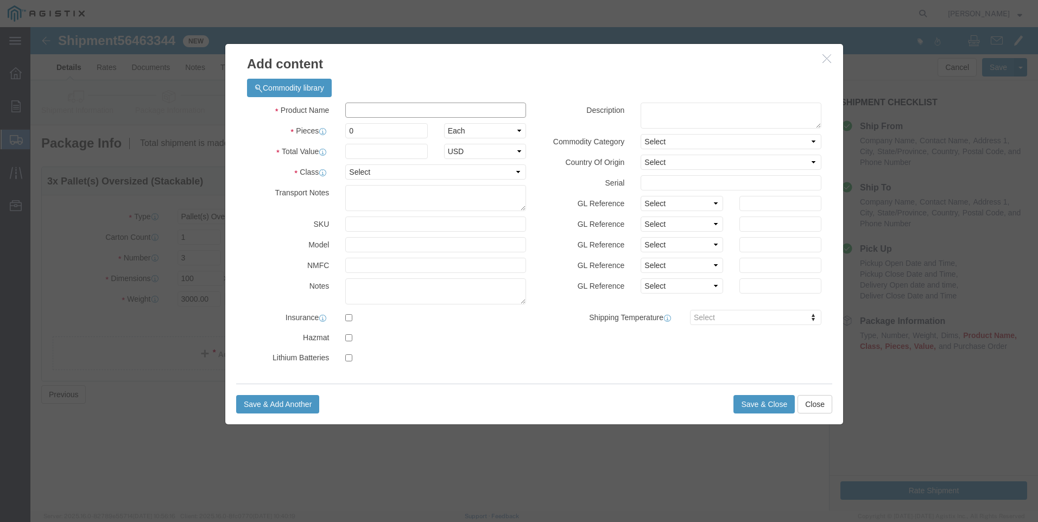
click input "text"
type input "m602682"
click td "Name: CAPACITOR FULL ASSY 300 KVAR 12KV"
select select
select select "USD"
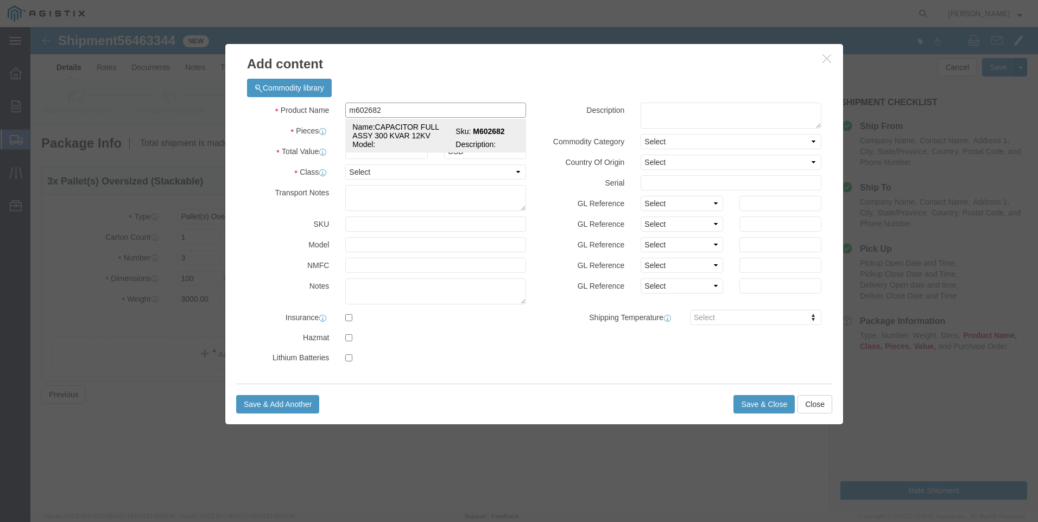
type input "CAPACITOR FULL ASSY 300 KVAR 12KV"
type input "M602682"
type input "CAPACITOR FULL ASSY 300 KVAR 12KV"
click input "text"
type input "3"
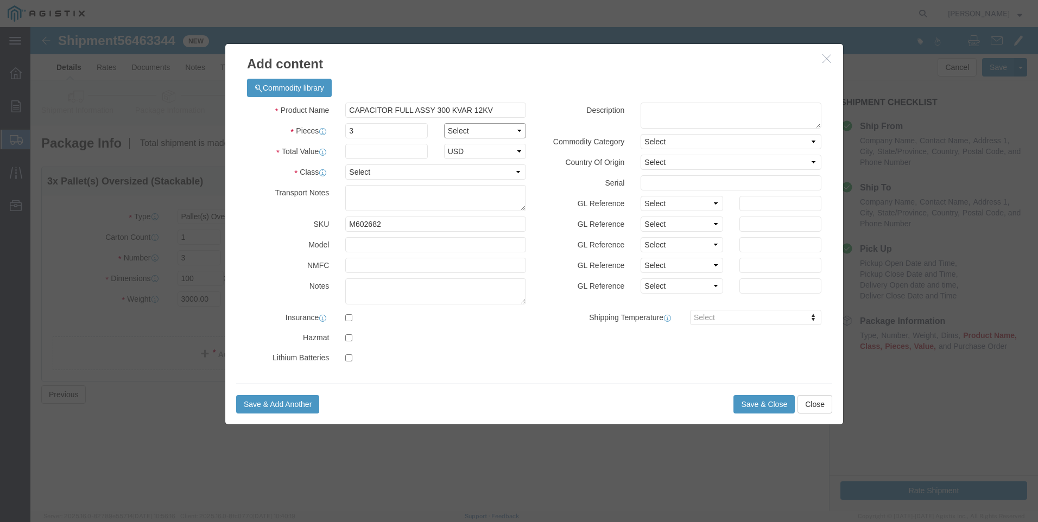
select select "EA"
type input "6"
type input "55000"
select select "70"
type textarea "must be a flatbed"
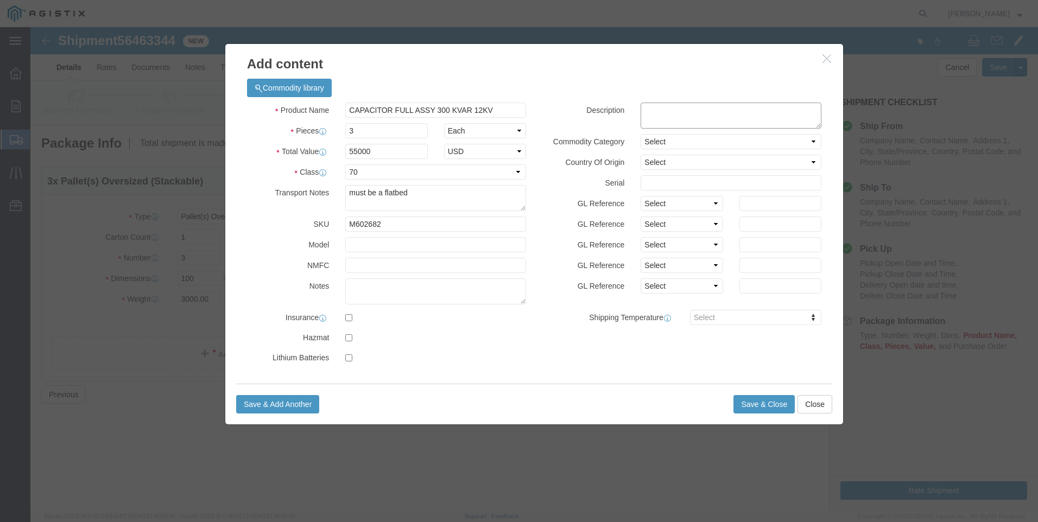
click textarea
type textarea "M602682"
click button "Save & Close"
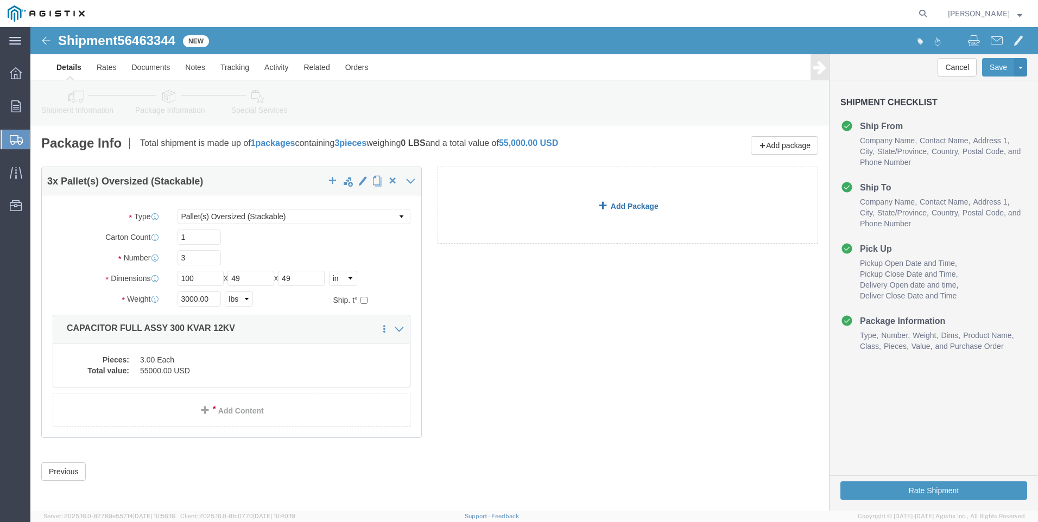
click link "Add Package"
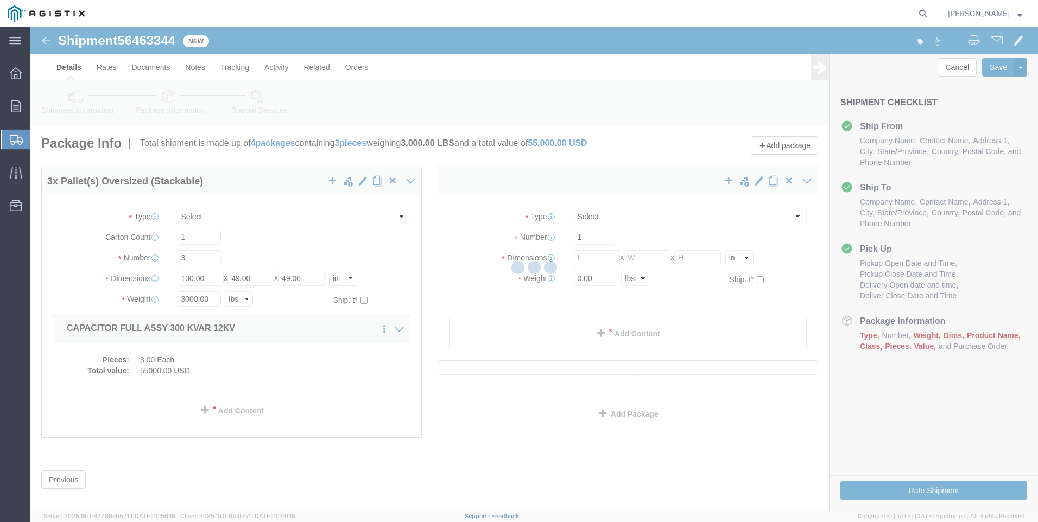
select select "POST"
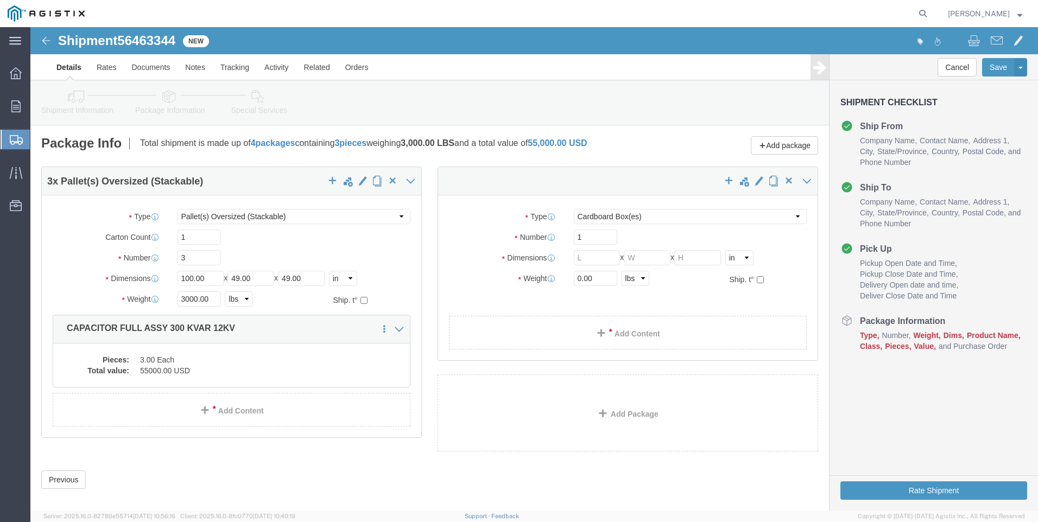
click div "3 x Pallet(s) Oversized (Stackable) Package Type Select Bulk Bundle(s) Cardboar…"
click select "Select Bulk Bundle(s) Cardboard Box(es) Carton(s) Crate(s) Drum(s) (Fiberboard)…"
select select "PSNS"
click select "Select Bulk Bundle(s) Cardboard Box(es) Carton(s) Crate(s) Drum(s) (Fiberboard)…"
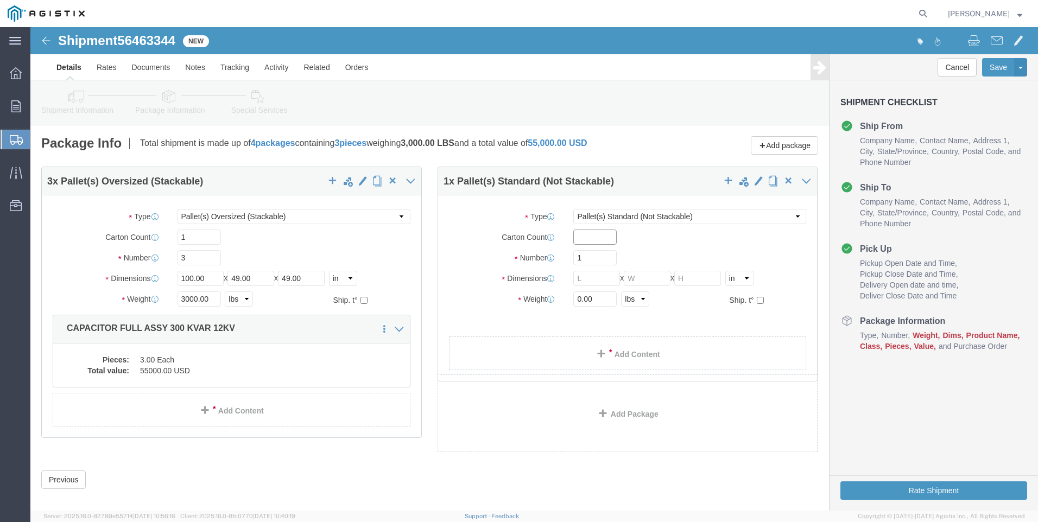
click input "text"
type input "1"
type input "15"
type input "30"
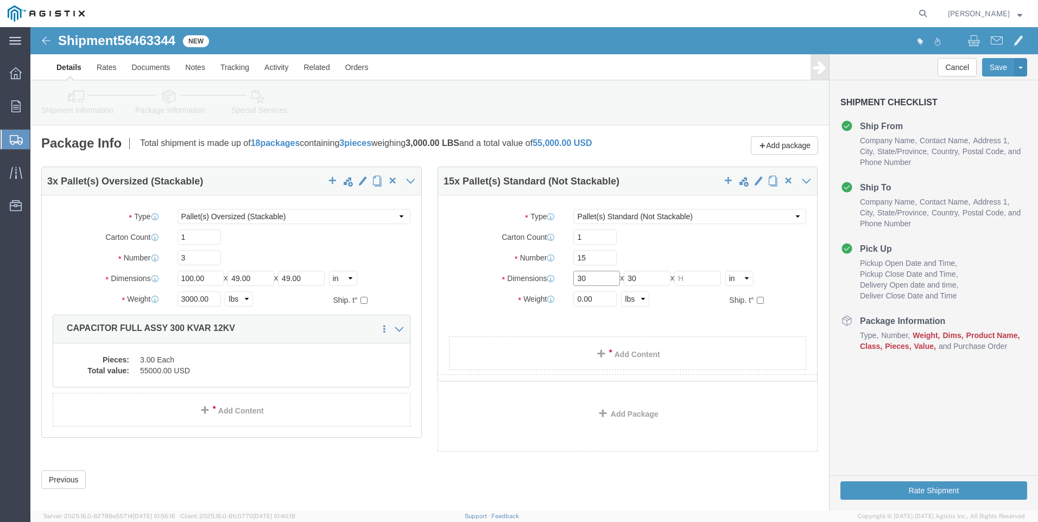
drag, startPoint x: 555, startPoint y: 254, endPoint x: 498, endPoint y: 239, distance: 58.9
click div "Package Type Select Bulk Bundle(s) Cardboard Box(es) Carton(s) Crate(s) Drum(s)…"
type input "32"
type input "49"
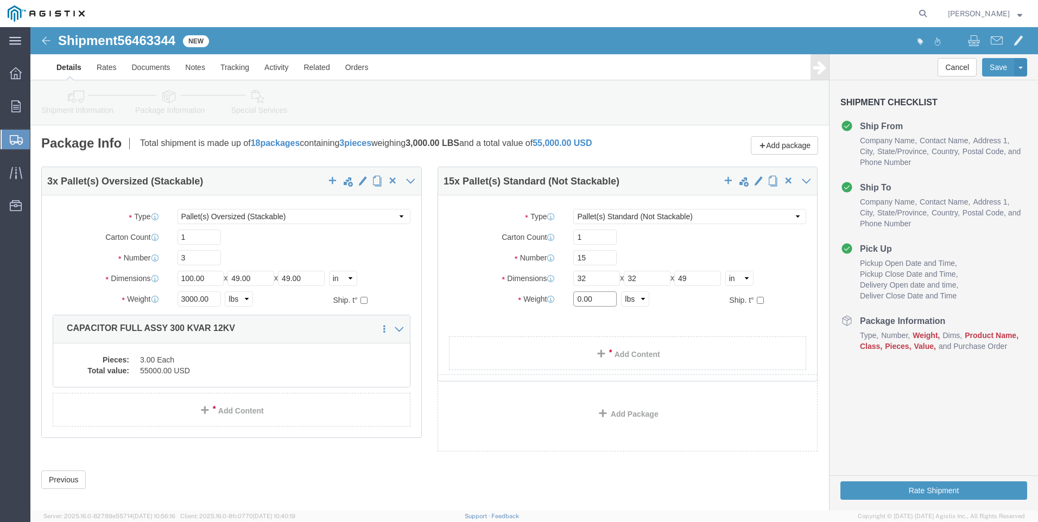
click input "0.00"
type input "4000.00"
click link "Add Content"
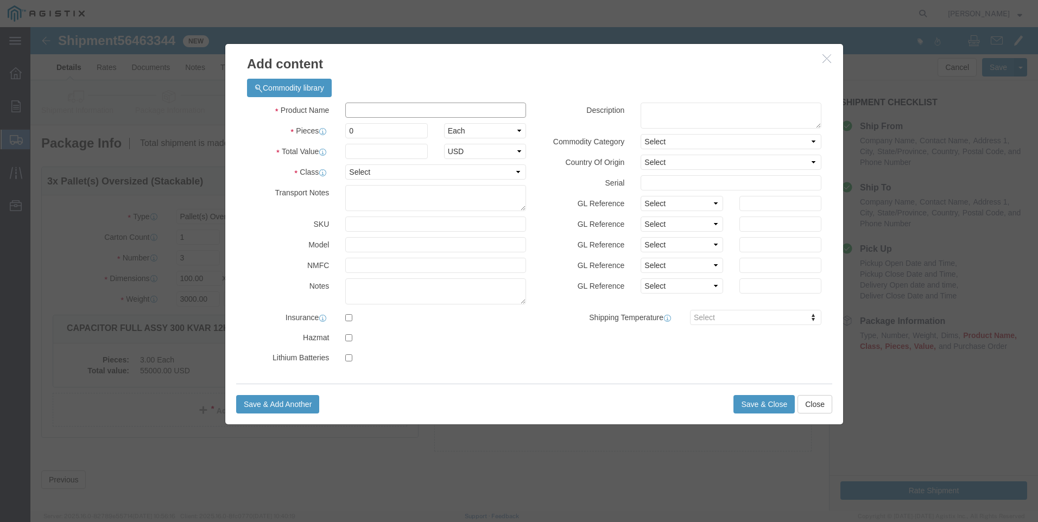
click input "text"
type input "M250049"
type input "15"
type input "1"
type input "20000"
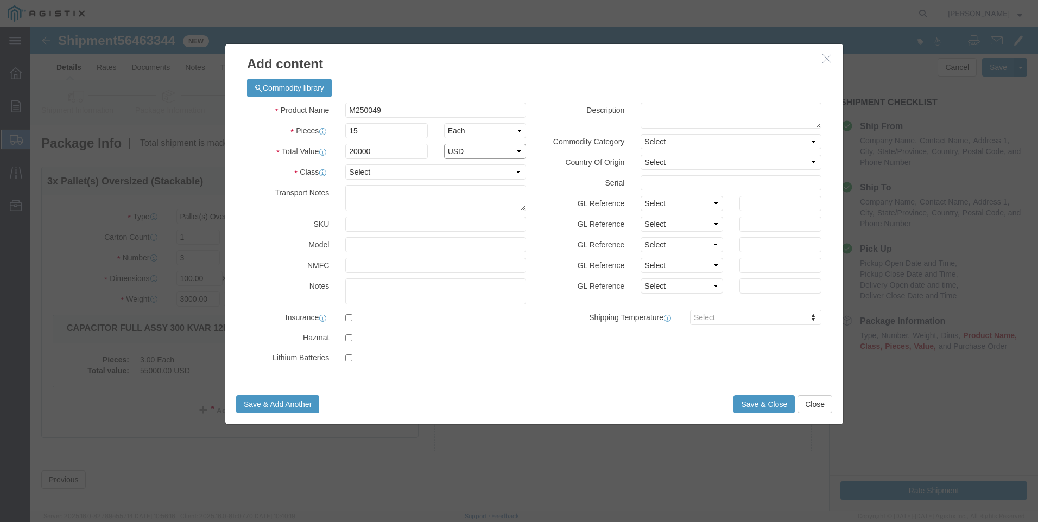
select select "USD"
select select "70"
click input "M250049"
type input "M250049"
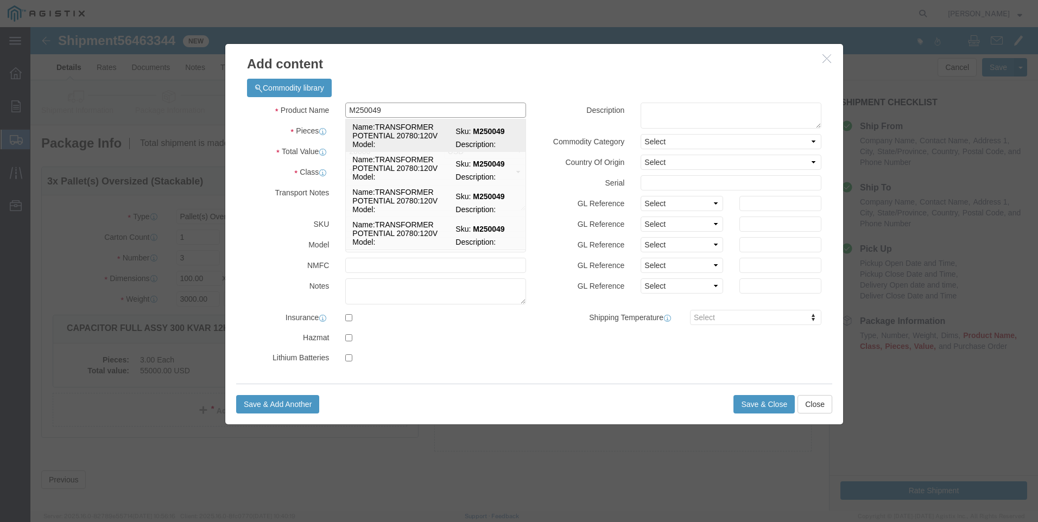
click td "Name: TRANSFORMER POTENTIAL 20780:120V"
select select
type input "TRANSFORMER POTENTIAL 20780:120V"
type input "M250049"
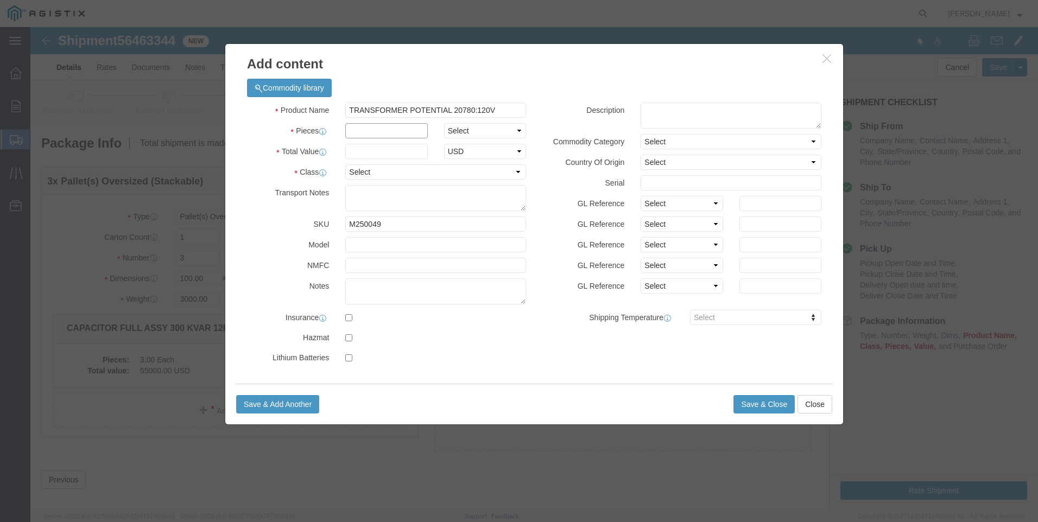
click input "text"
type input "15"
select select "EA"
type input "25000"
select select "70"
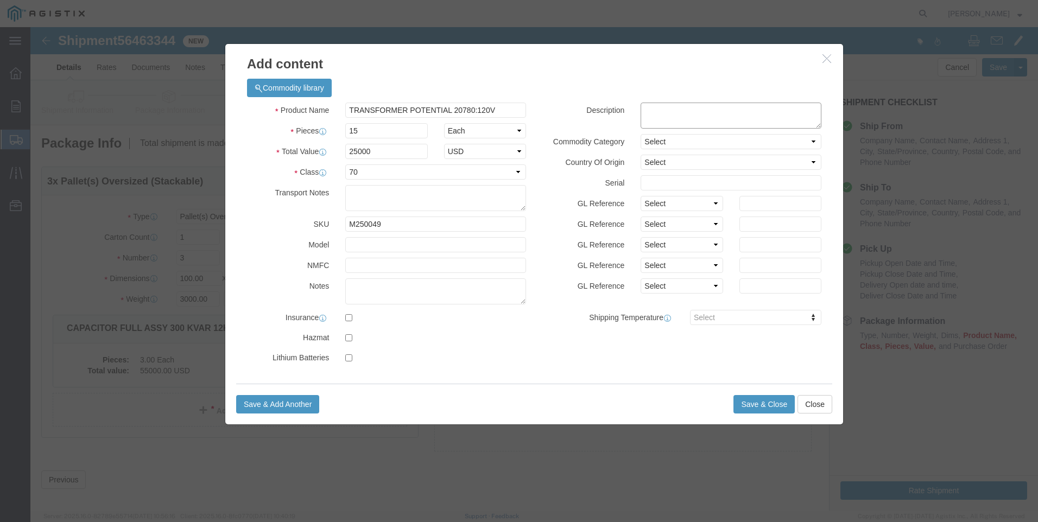
click textarea
type textarea "M250049"
click button "Save & Close"
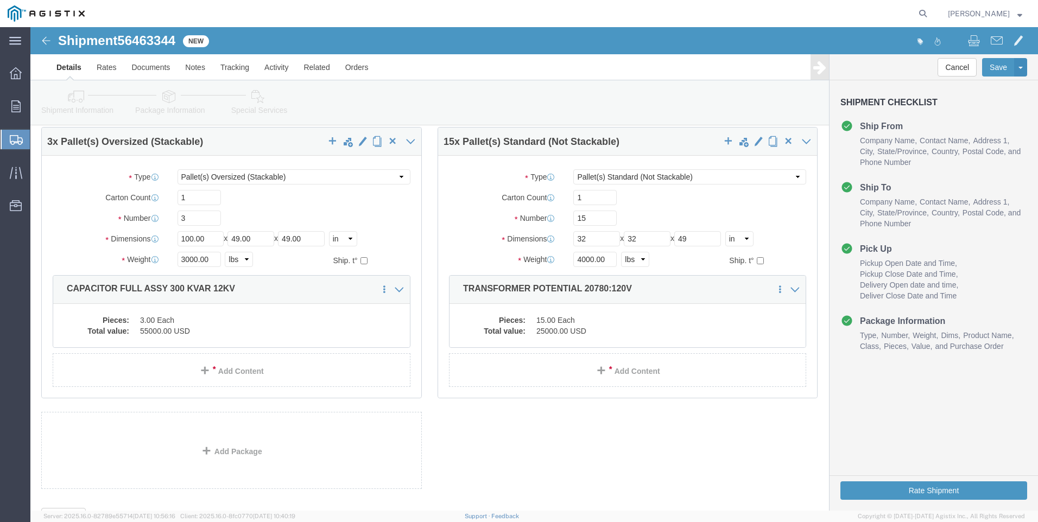
scroll to position [88, 0]
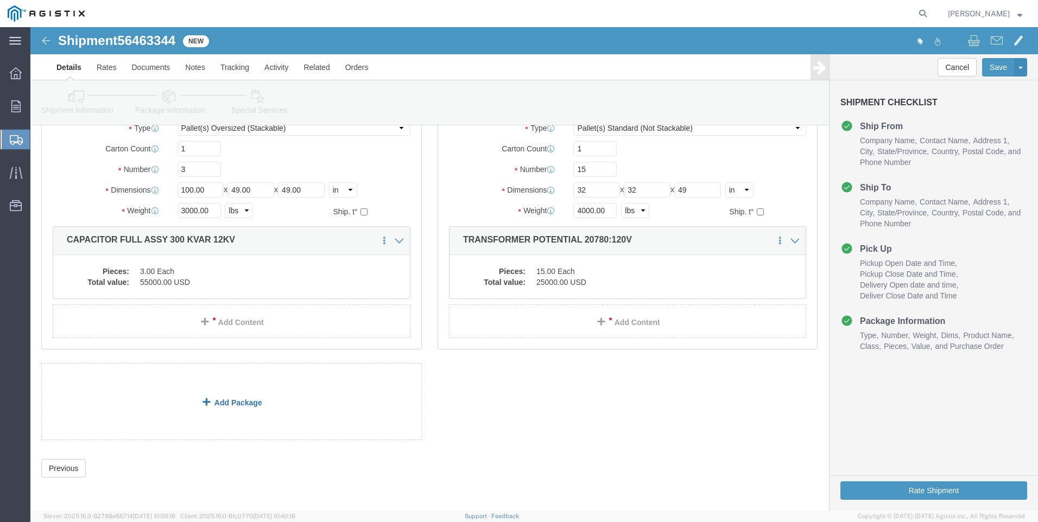
click div "3 x Pallet(s) Oversized (Stackable) Package Type Select Bulk Bundle(s) Cardboar…"
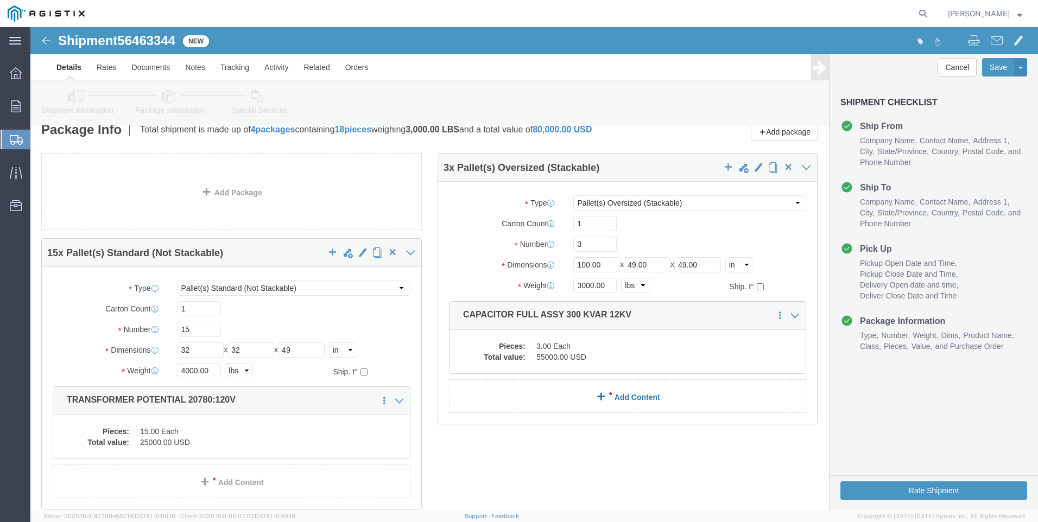
scroll to position [0, 0]
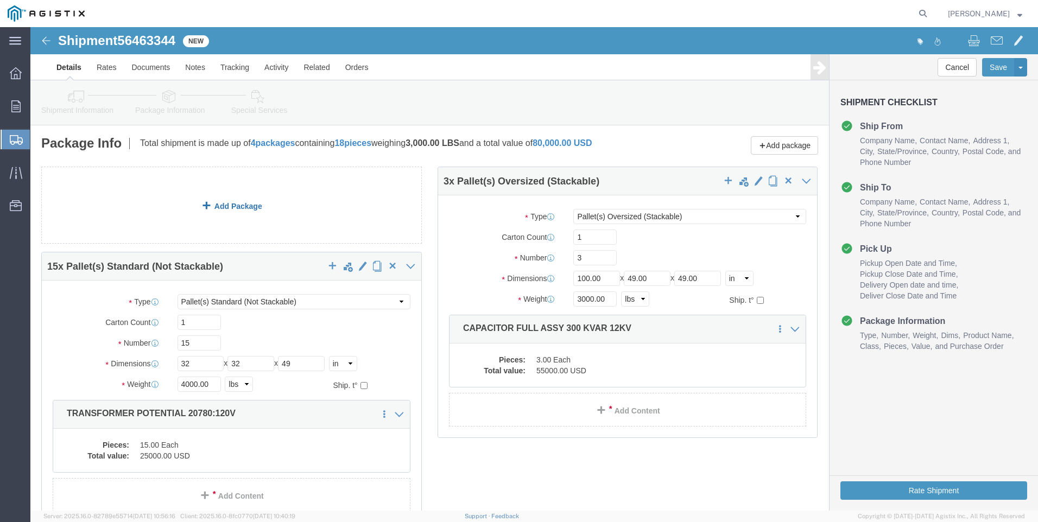
click div "3 x Pallet(s) Oversized (Stackable) Package Type Select Bulk Bundle(s) Cardboar…"
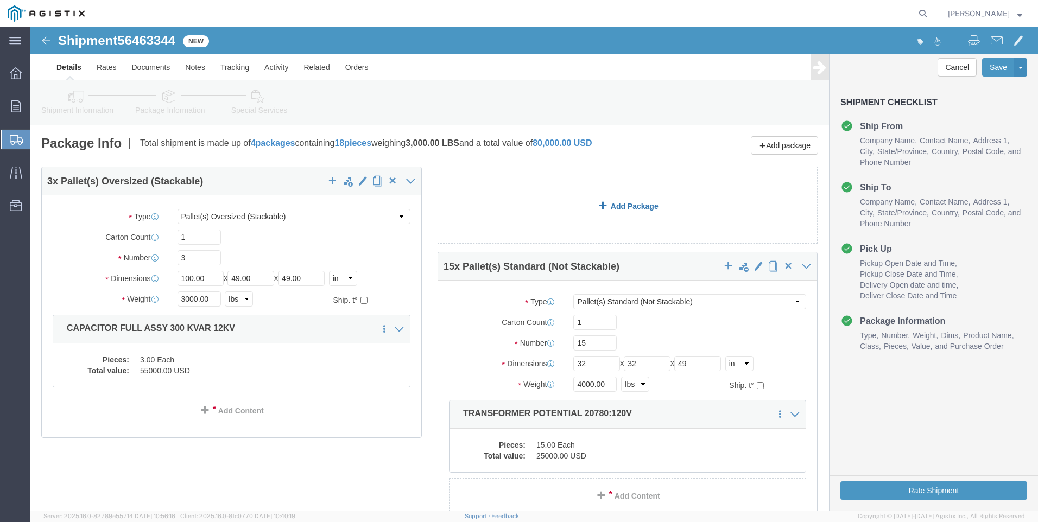
click link "Add Package"
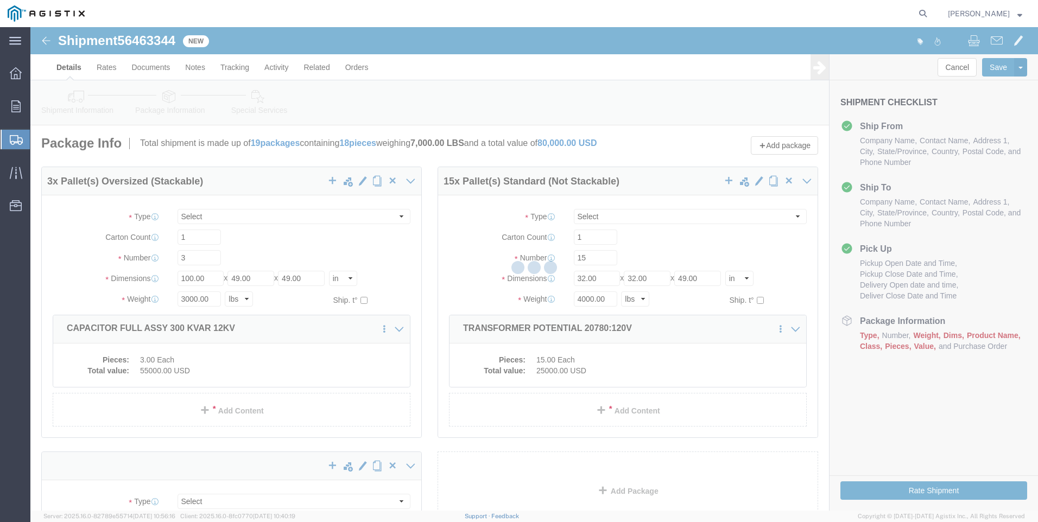
select select "POST"
select select "PSNS"
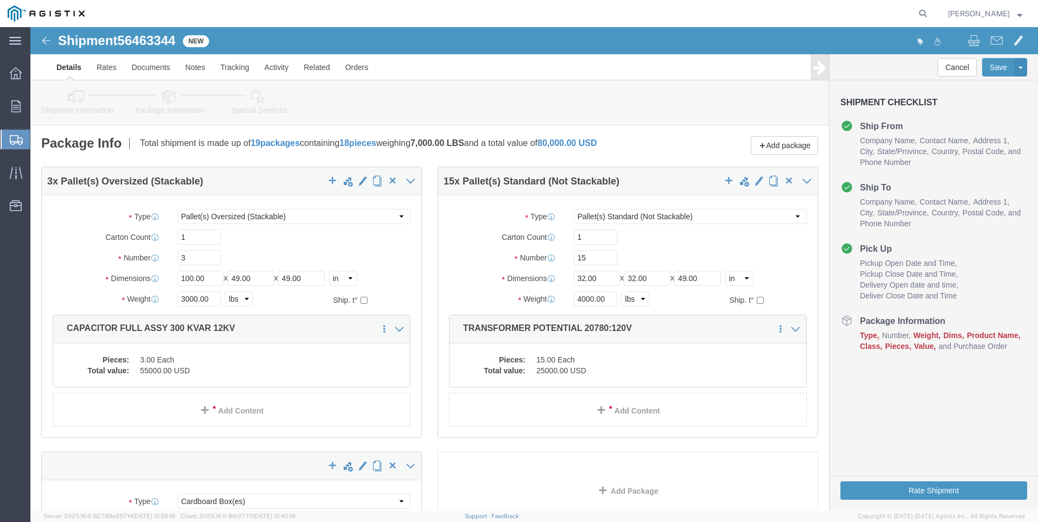
scroll to position [163, 0]
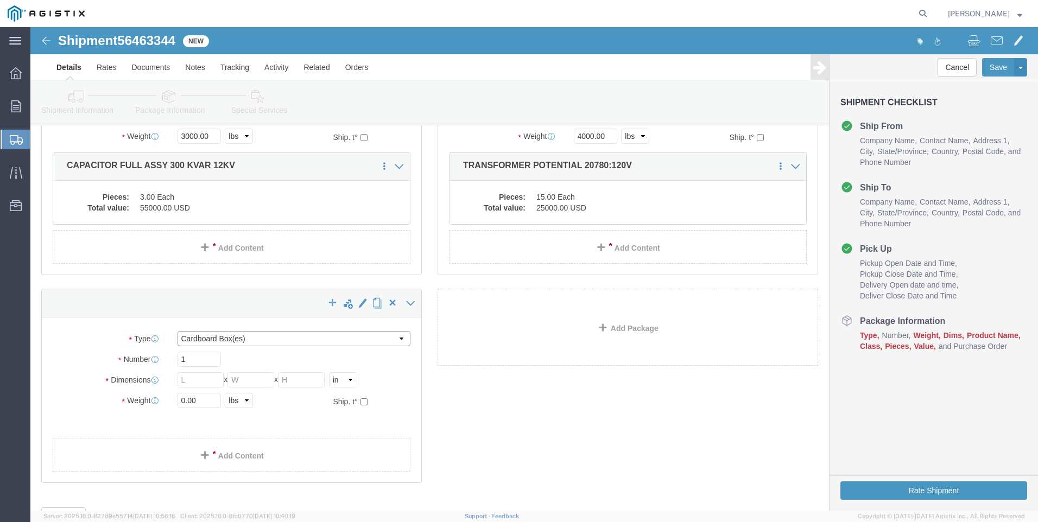
click select "Select Bulk Bundle(s) Cardboard Box(es) Carton(s) Crate(s) Drum(s) (Fiberboard)…"
select select "PSNS"
click select "Select Bulk Bundle(s) Cardboard Box(es) Carton(s) Crate(s) Drum(s) (Fiberboard)…"
drag, startPoint x: 164, startPoint y: 343, endPoint x: 170, endPoint y: 341, distance: 5.7
click input "text"
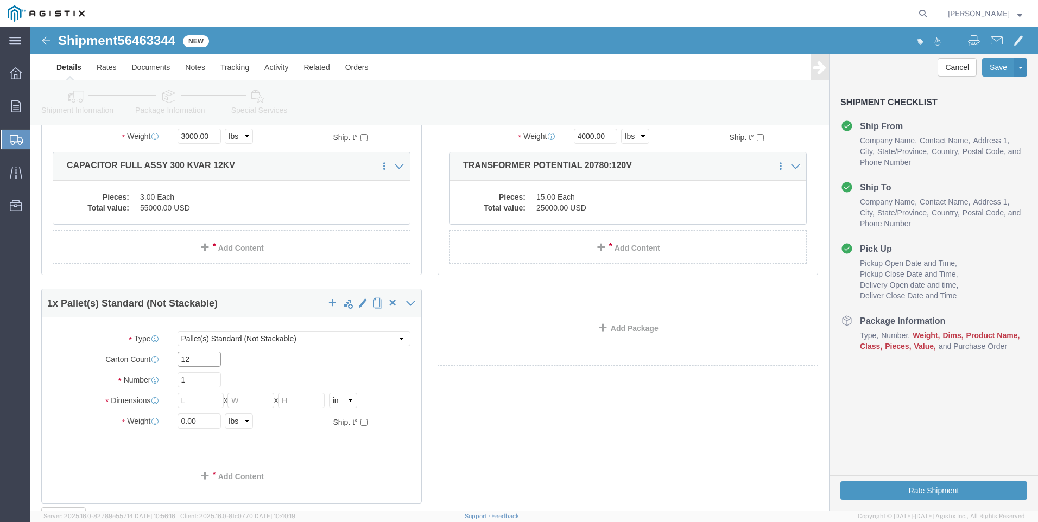
type input "12"
type input "32"
type input "49"
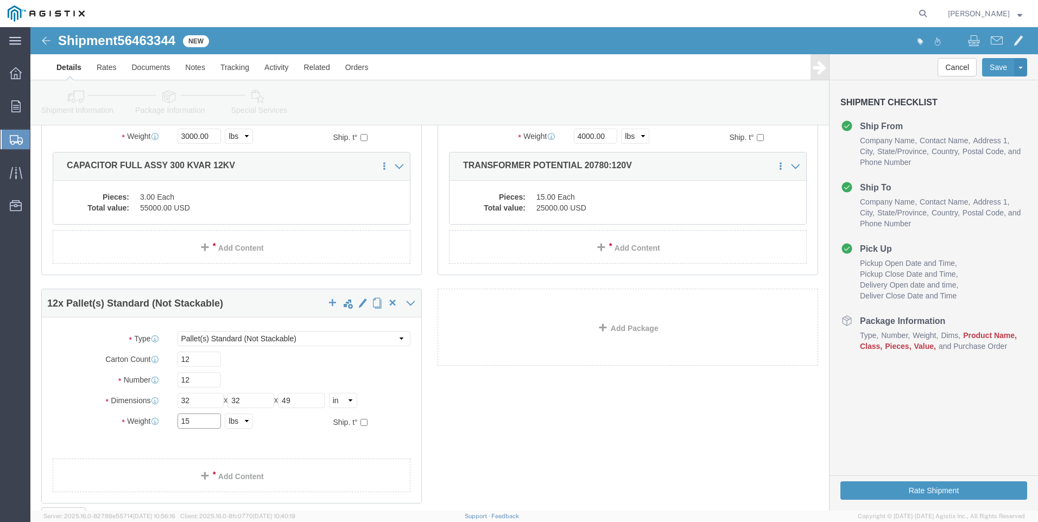
type input "1"
type input "3000"
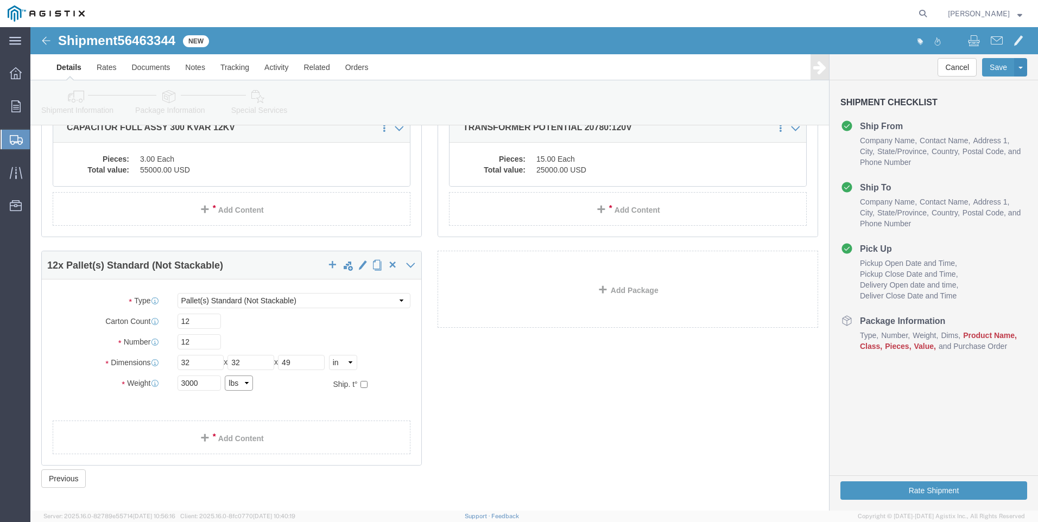
scroll to position [217, 0]
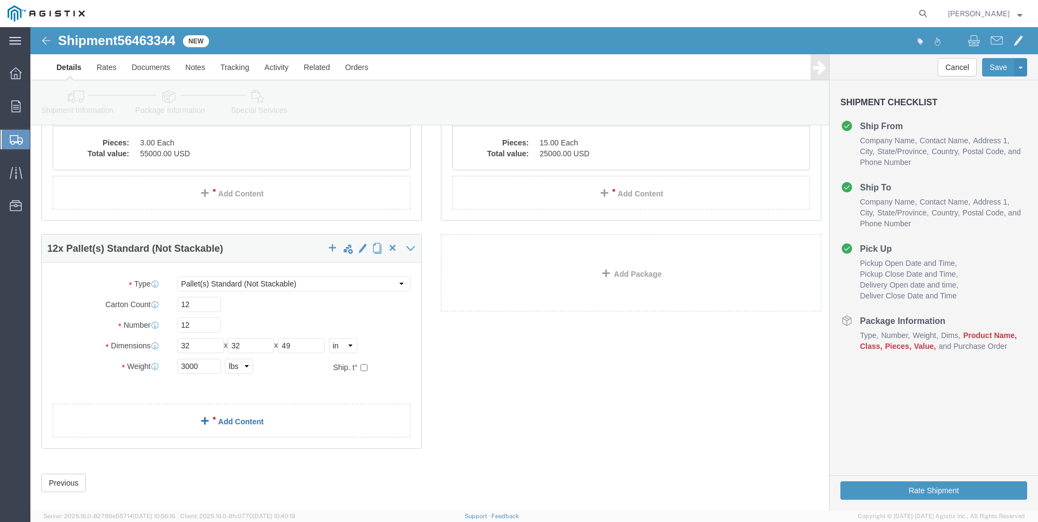
click div "3 x Pallet(s) Oversized (Stackable) Package Type Select Bulk Bundle(s) Cardboar…"
click link "Add Content"
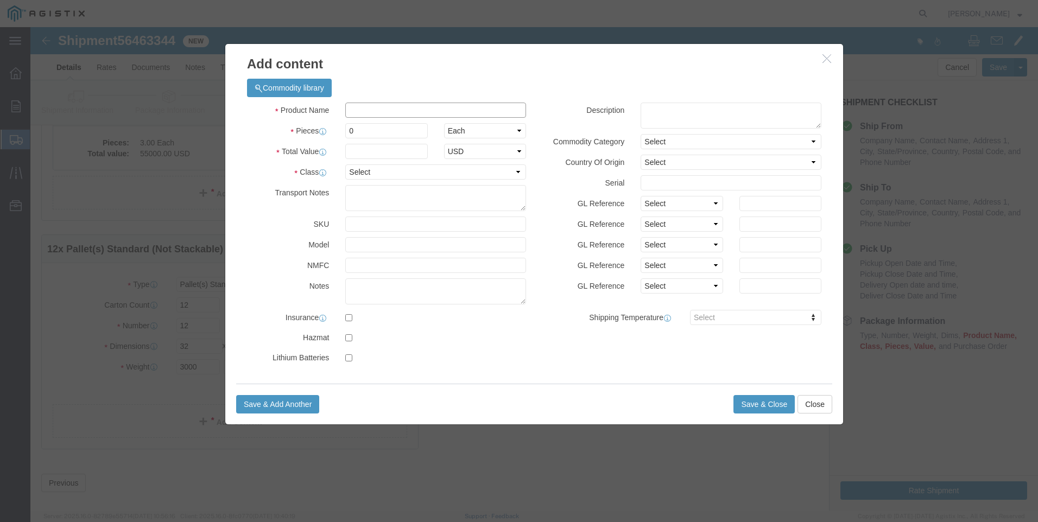
click input "text"
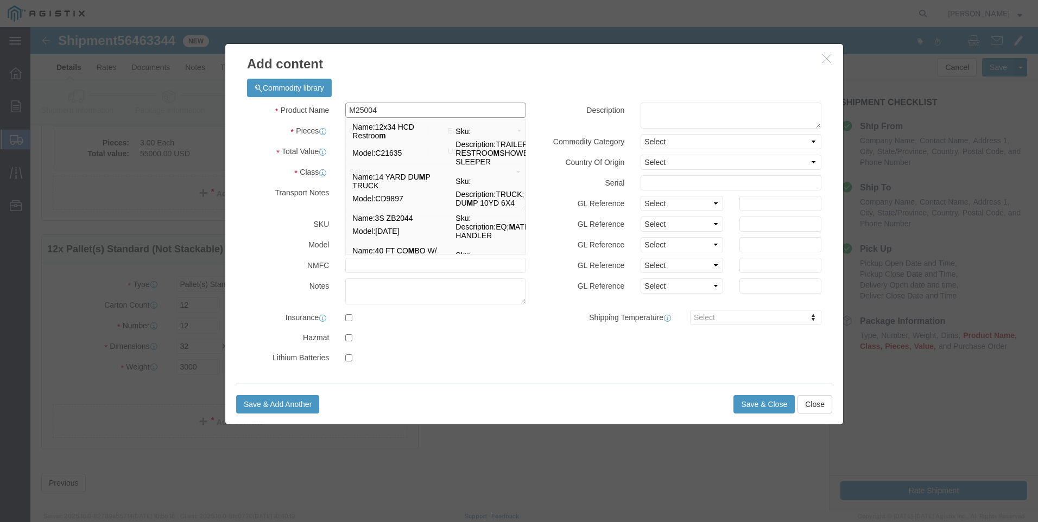
type input "M250048"
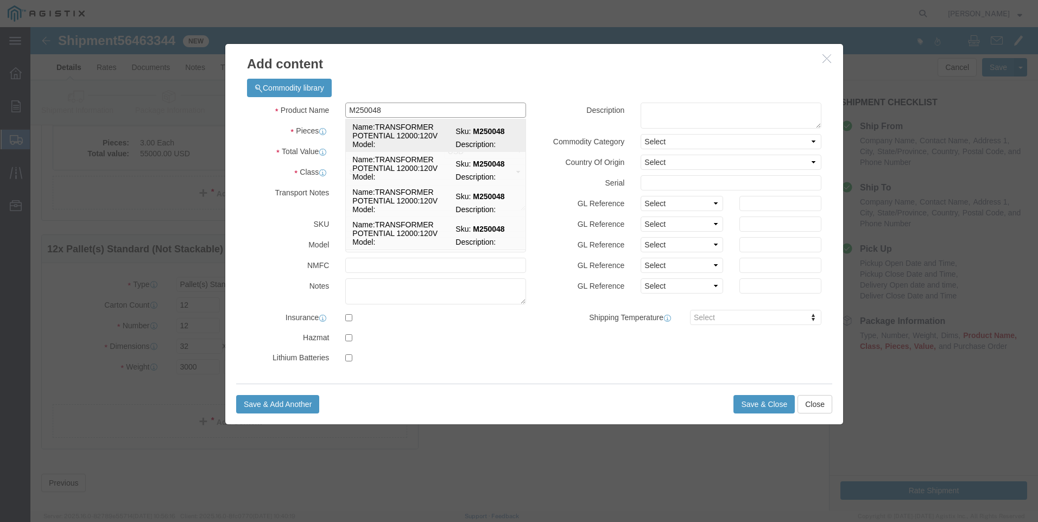
click td "Name: TRANSFORMER POTENTIAL 12000:120V"
select select
select select "USD"
type input "TRANSFORMER POTENTIAL 12000:120V"
type input "M250048"
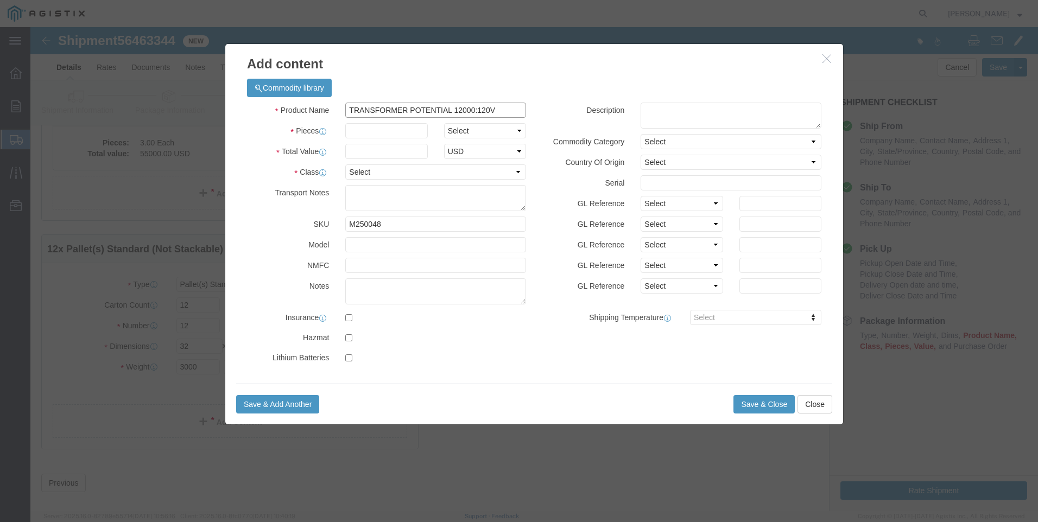
type input "TRANSFORMER POTENTIAL 12000:120V"
click input "text"
type input "12"
select select "EA"
type input "2"
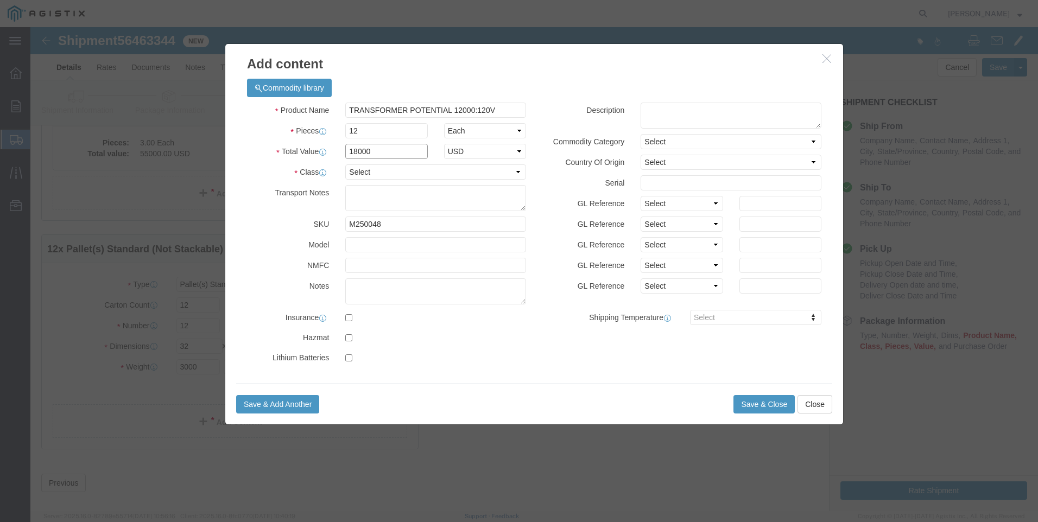
type input "18000"
select select "70"
click textarea
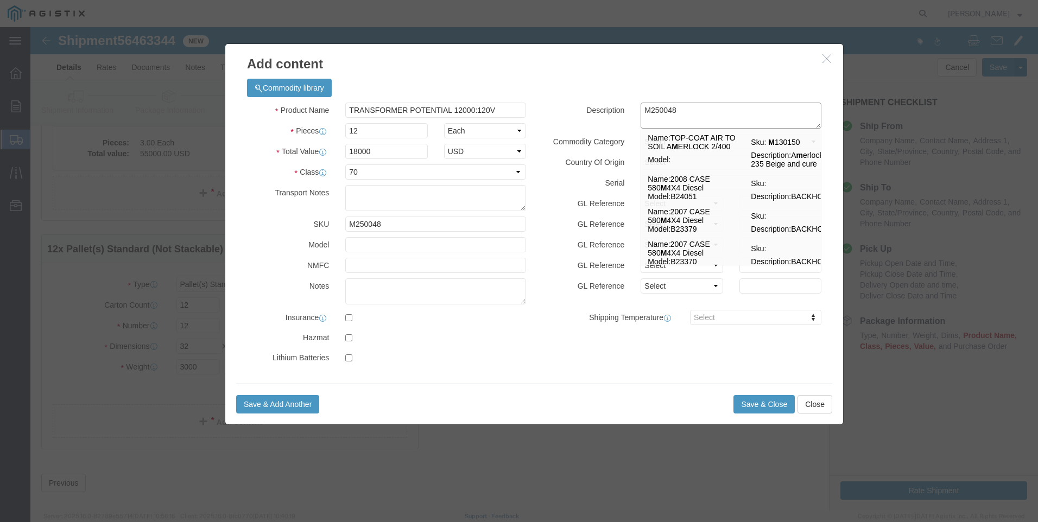
type textarea "M250048"
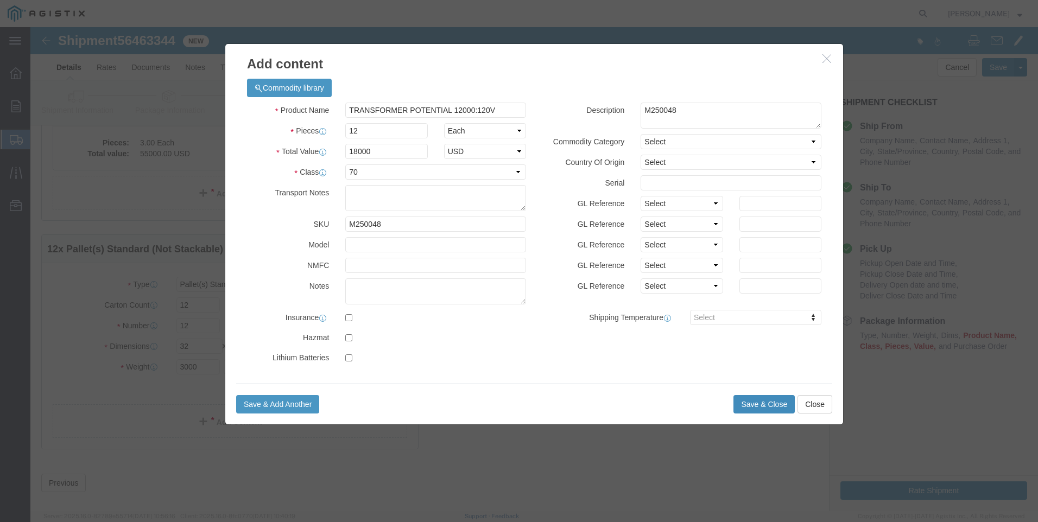
click button "Save & Close"
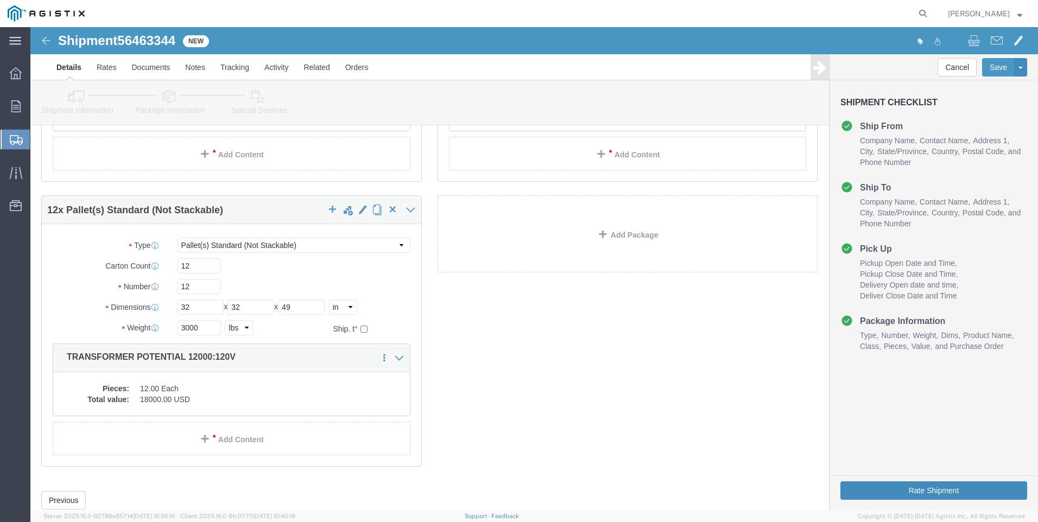
scroll to position [271, 0]
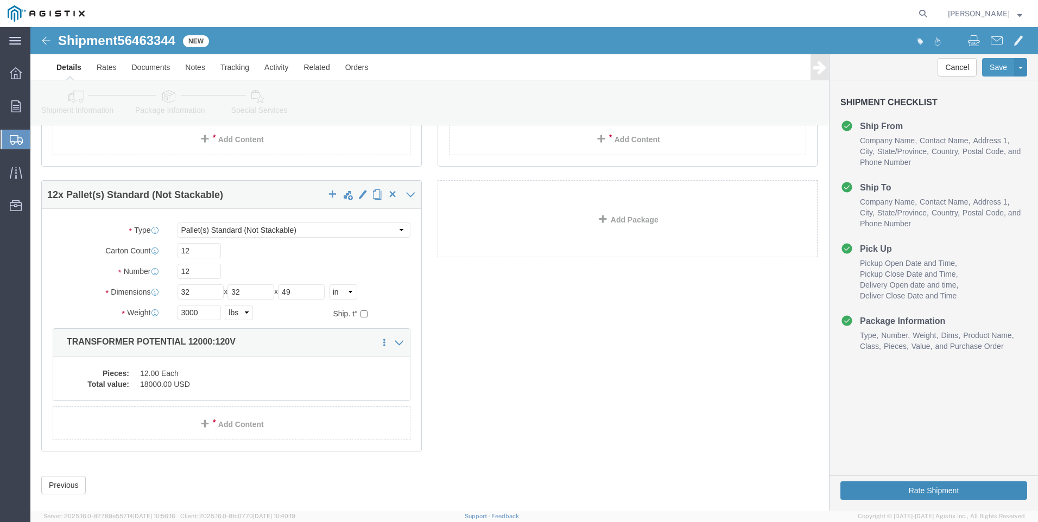
click button "Rate Shipment"
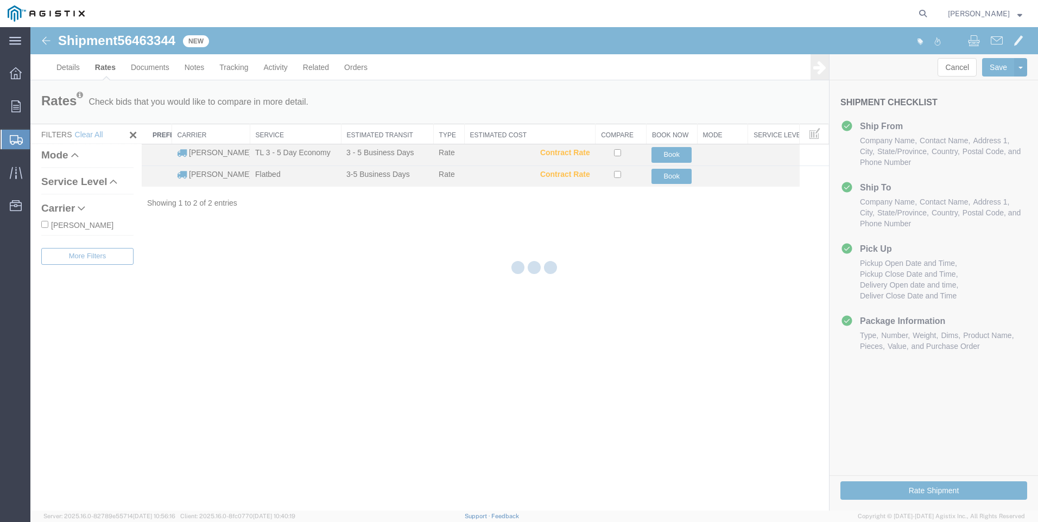
scroll to position [0, 0]
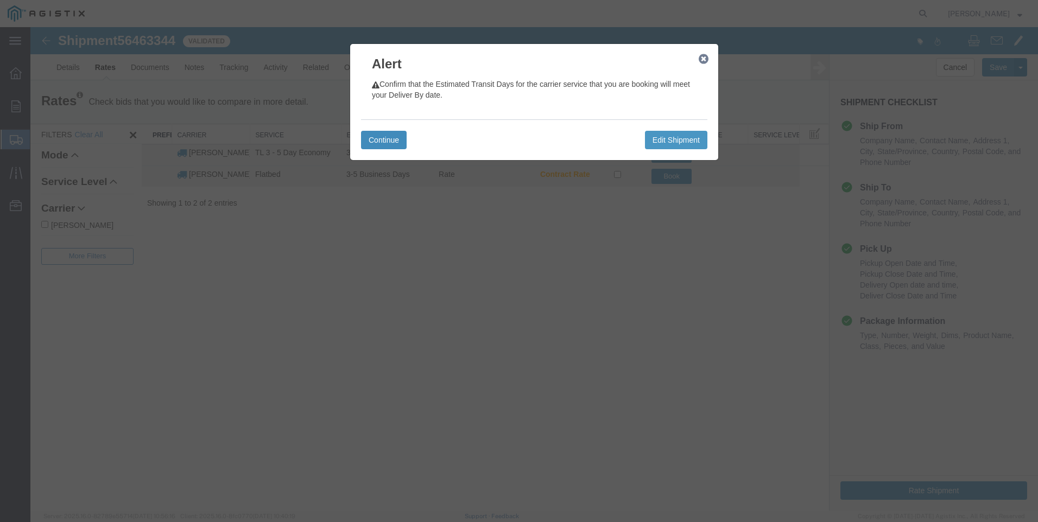
click at [383, 141] on button "Continue" at bounding box center [384, 140] width 46 height 18
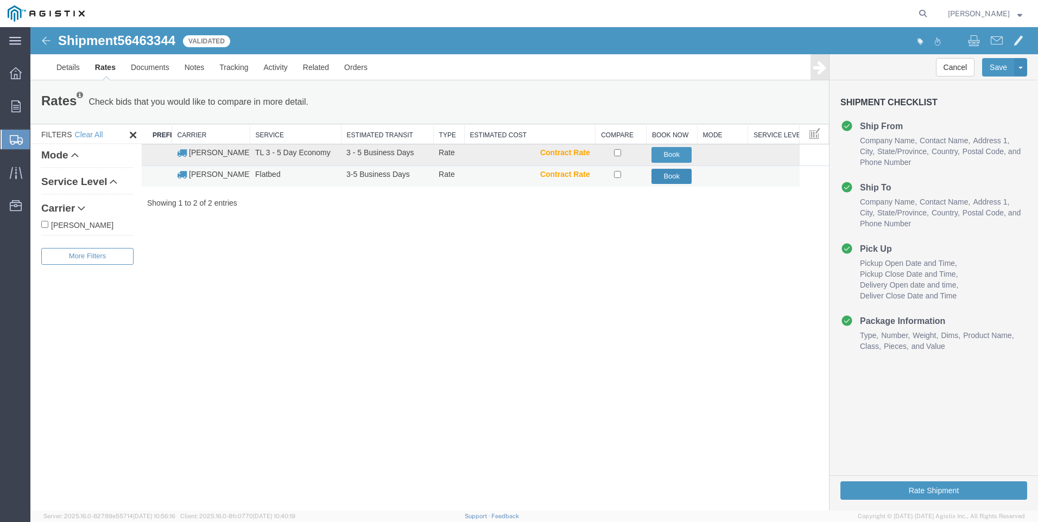
click at [661, 176] on button "Book" at bounding box center [671, 177] width 40 height 16
